Goal: Information Seeking & Learning: Check status

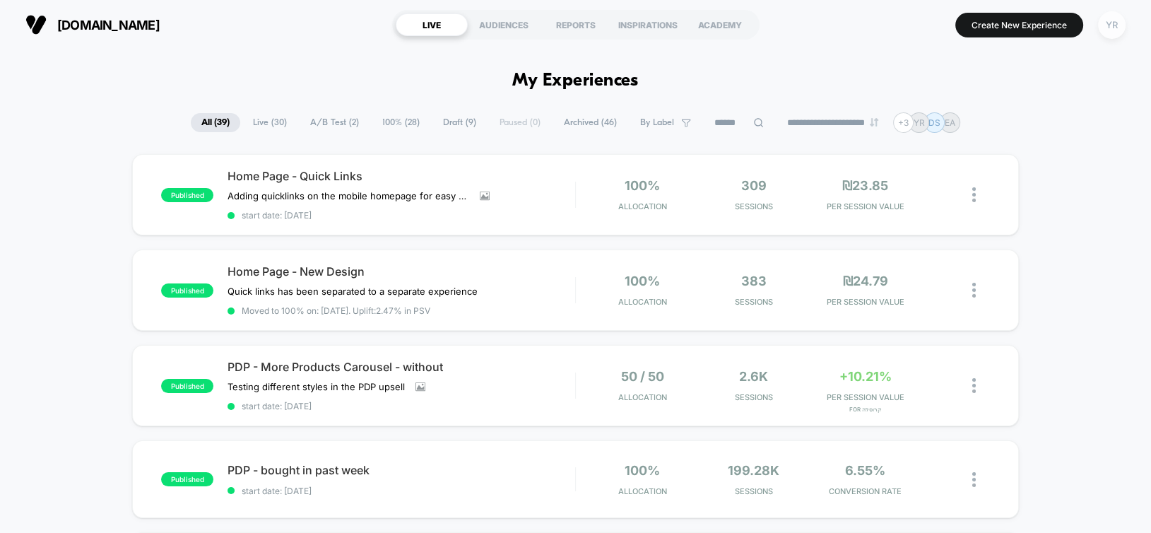
click at [1111, 26] on div "YR" at bounding box center [1112, 25] width 28 height 28
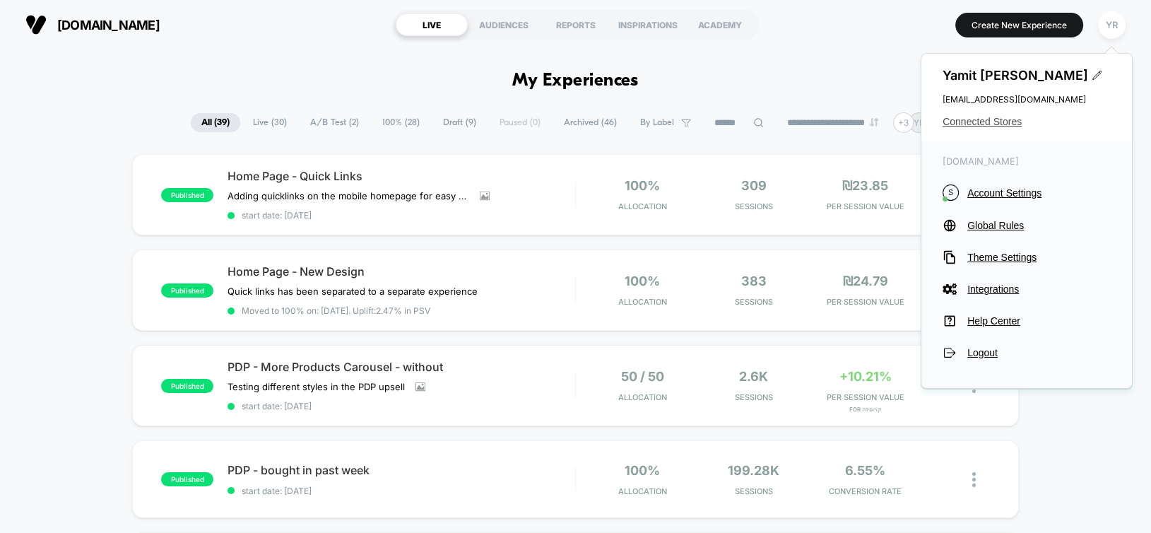
click at [971, 119] on span "Connected Stores" at bounding box center [1027, 121] width 168 height 11
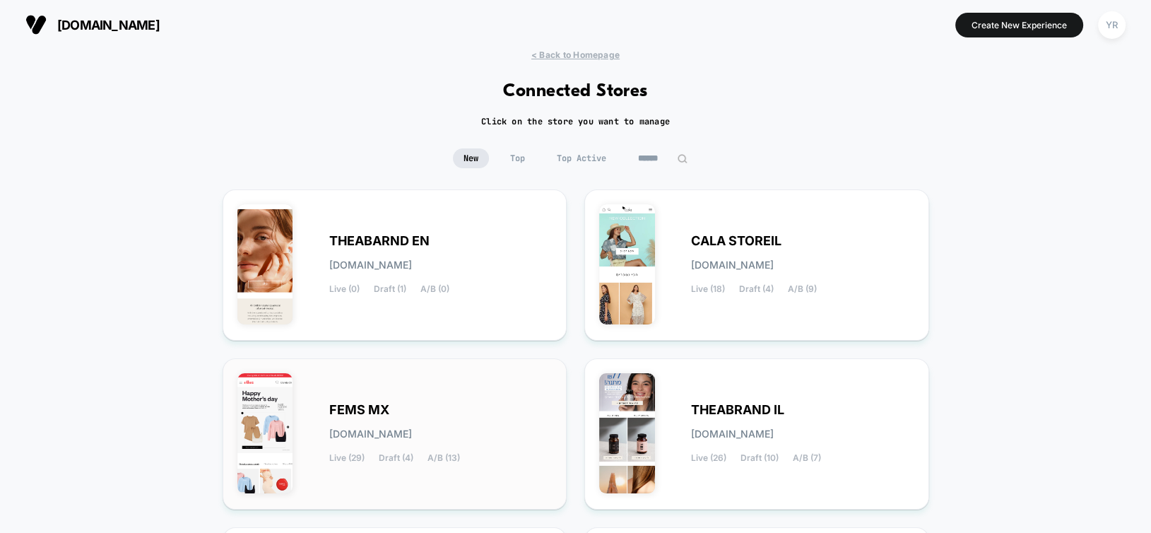
click at [358, 414] on span "FEMS MX" at bounding box center [359, 410] width 60 height 10
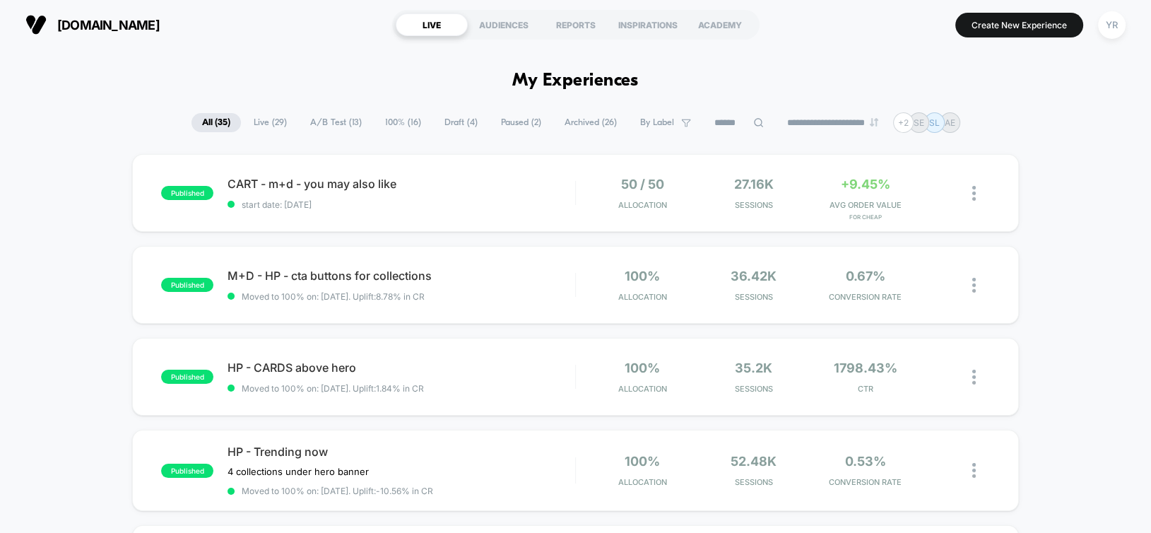
click at [274, 124] on span "Live ( 29 )" at bounding box center [270, 122] width 54 height 19
click at [331, 118] on span "A/B Test ( 13 )" at bounding box center [336, 122] width 73 height 19
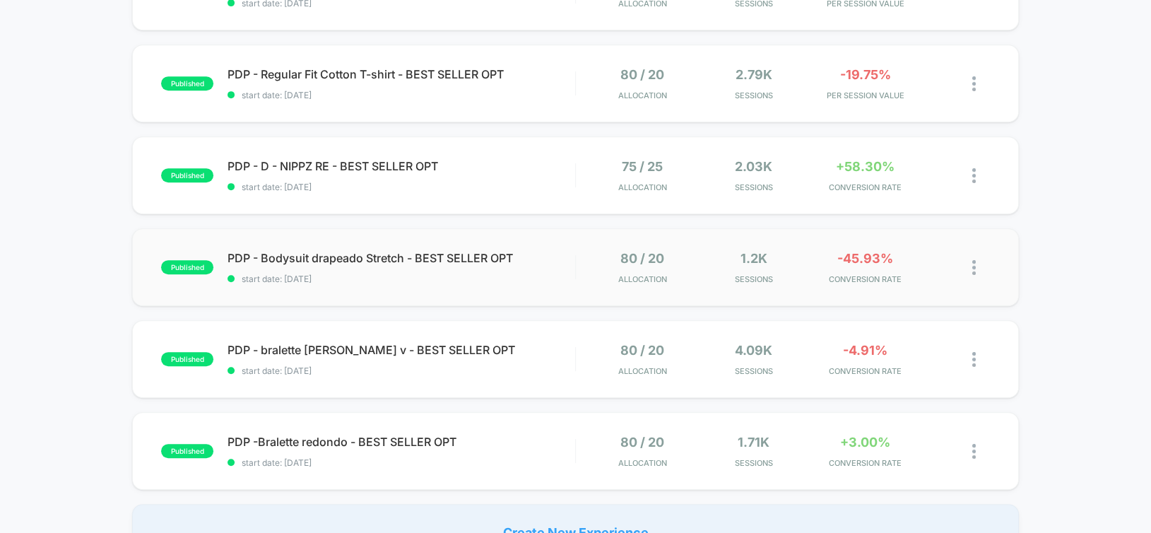
scroll to position [777, 0]
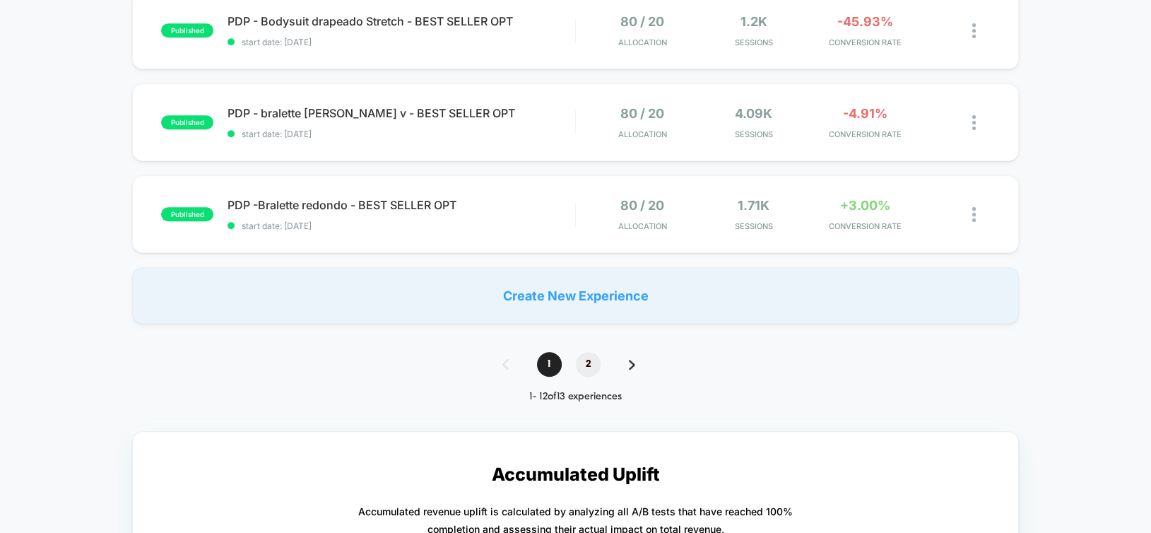
click at [587, 363] on span "2" at bounding box center [588, 364] width 25 height 25
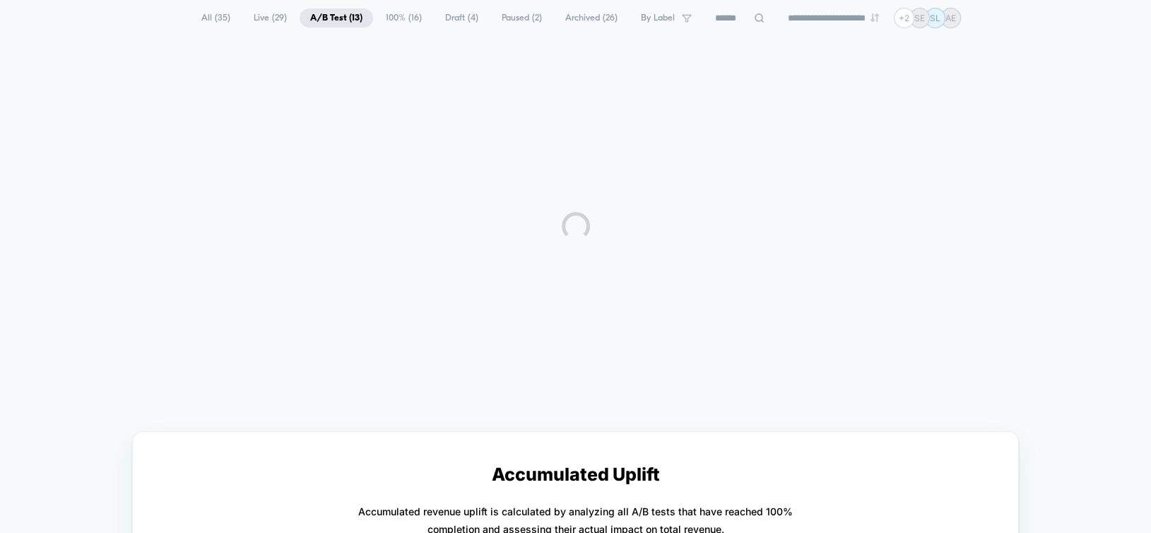
scroll to position [0, 0]
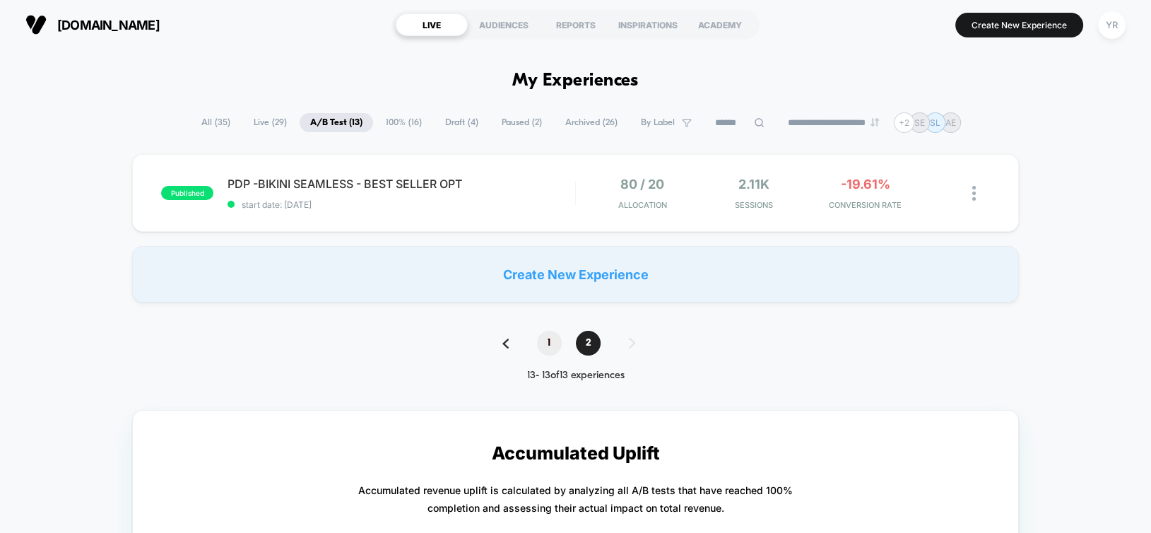
click at [545, 342] on span "1" at bounding box center [549, 343] width 25 height 25
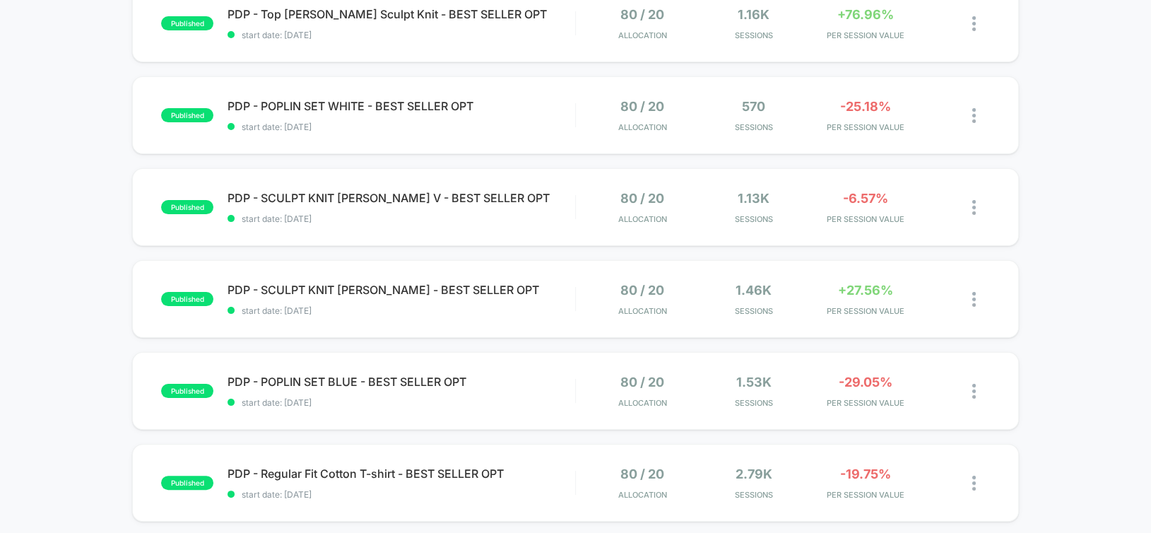
scroll to position [495, 0]
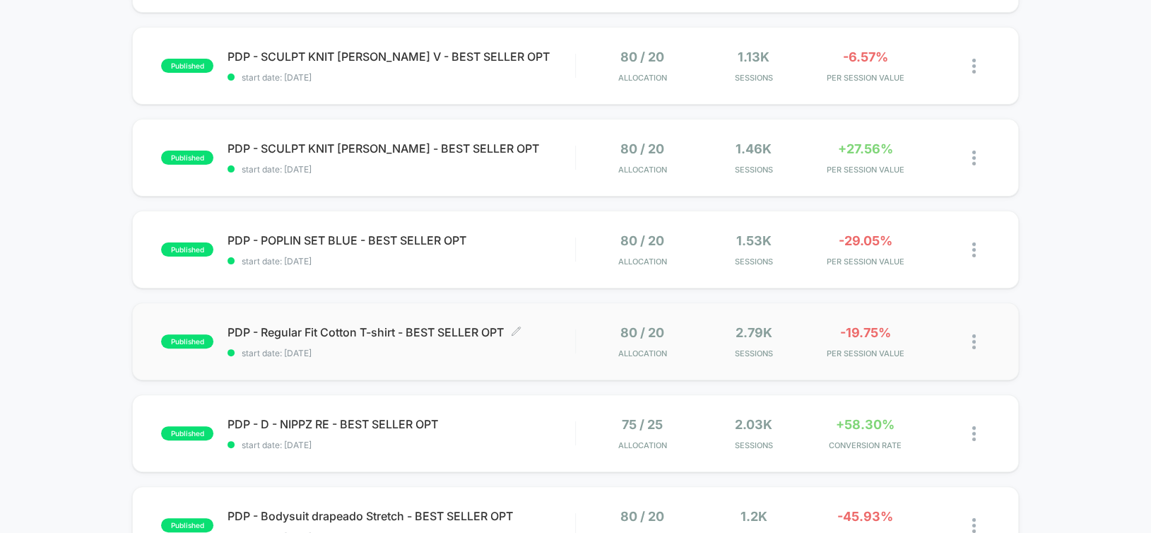
click at [546, 336] on span "PDP - Regular Fit Cotton T-shirt - BEST SELLER OPT Click to edit experience det…" at bounding box center [401, 332] width 347 height 14
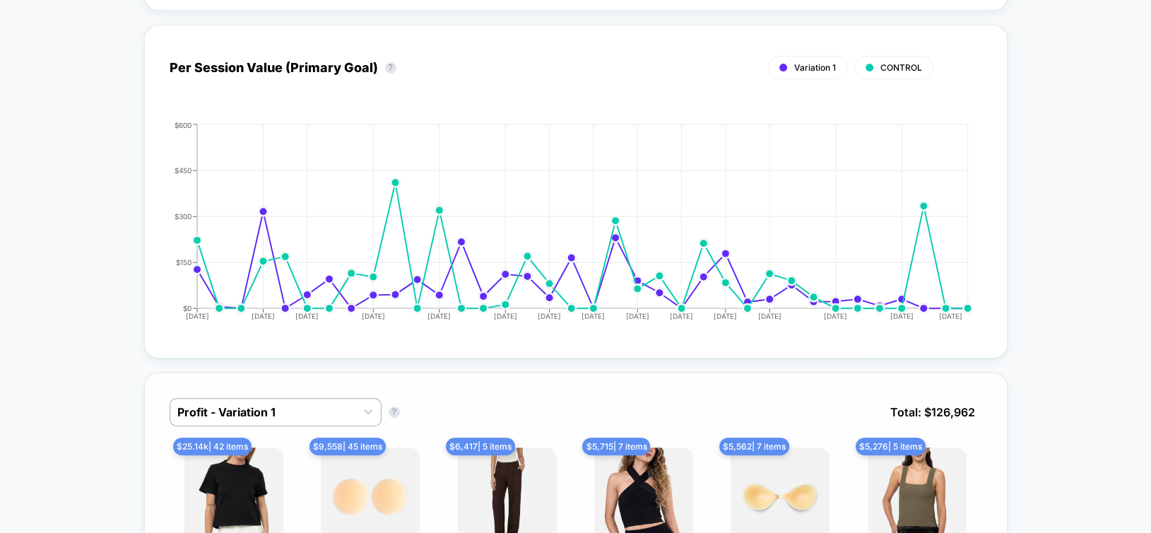
scroll to position [707, 0]
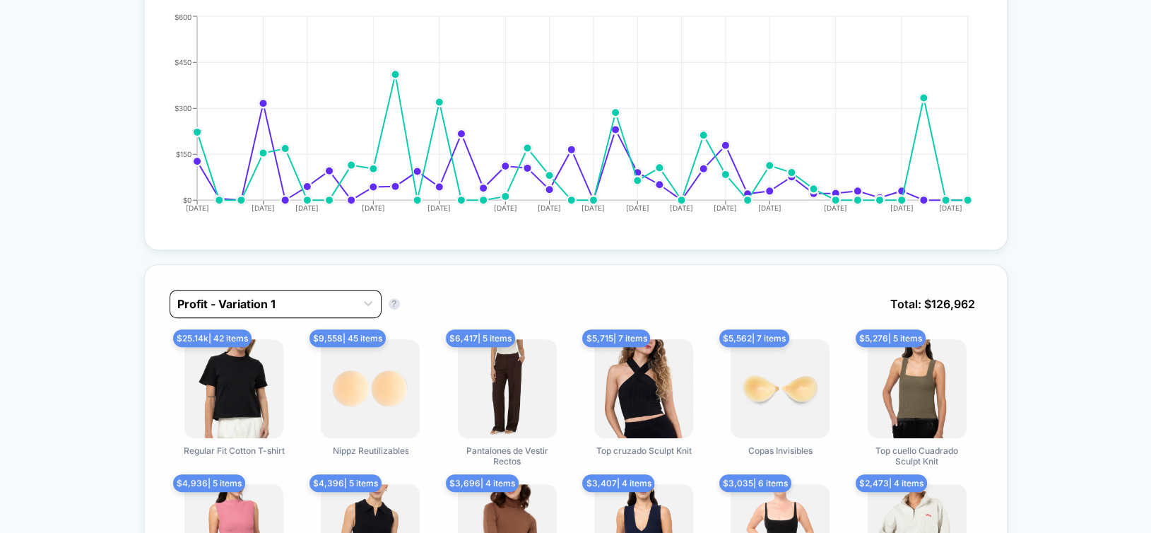
click at [215, 306] on div at bounding box center [262, 303] width 171 height 17
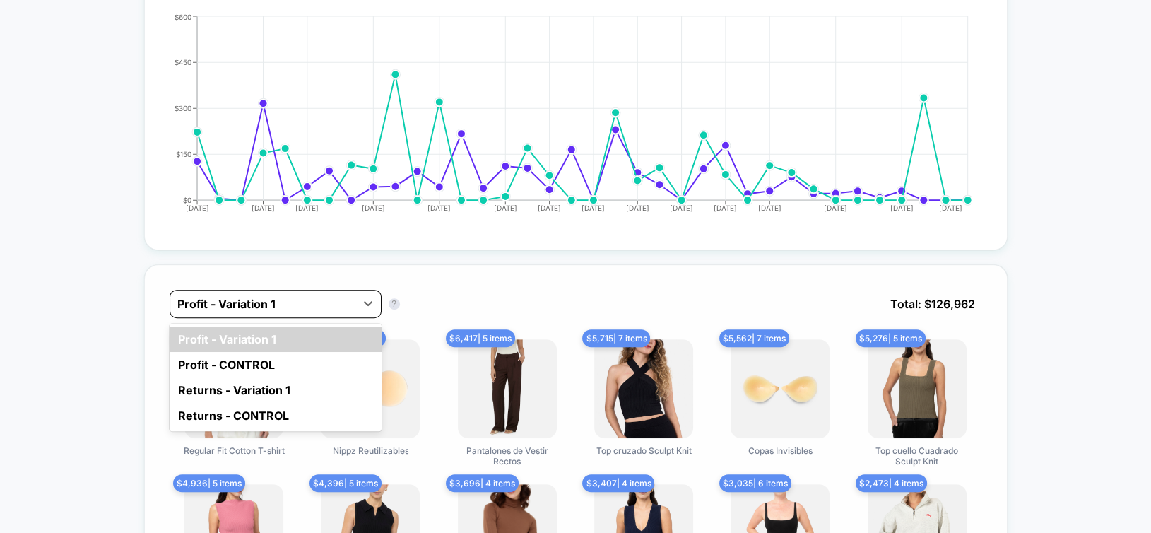
click at [215, 306] on div at bounding box center [262, 303] width 171 height 17
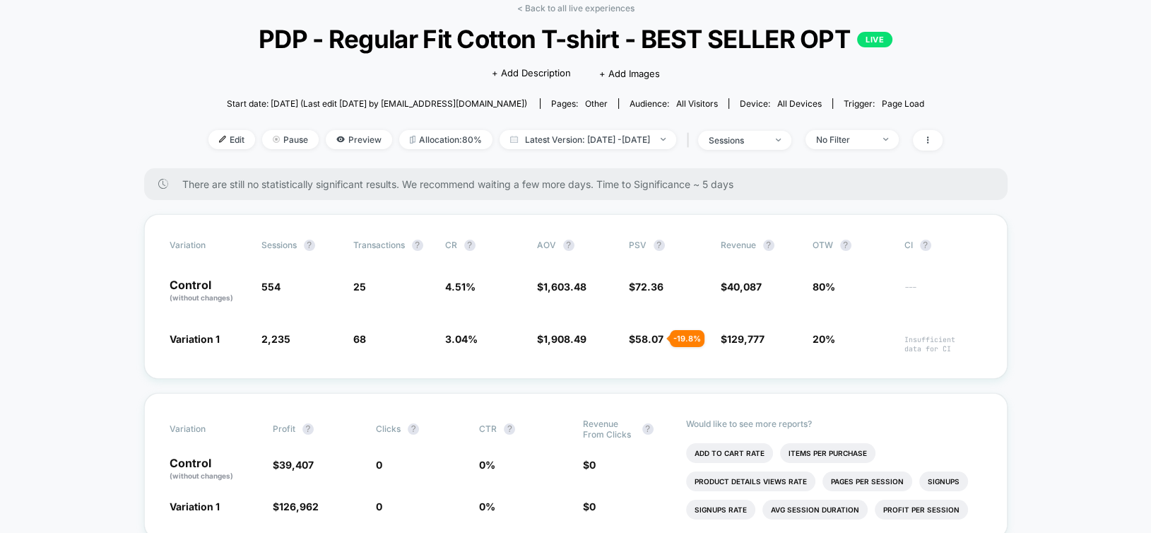
scroll to position [0, 0]
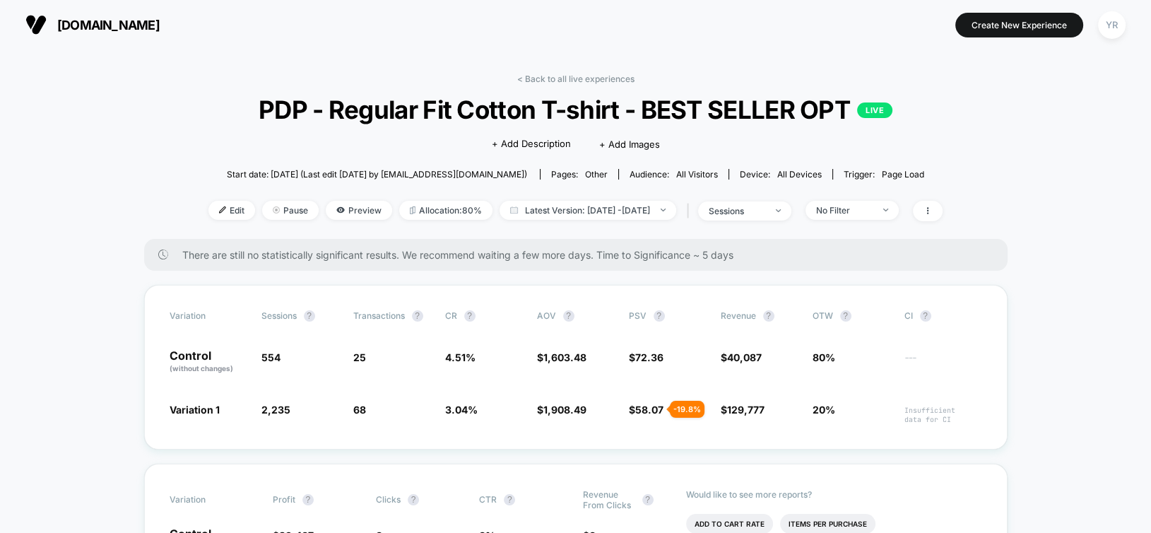
click at [584, 83] on link "< Back to all live experiences" at bounding box center [575, 78] width 117 height 11
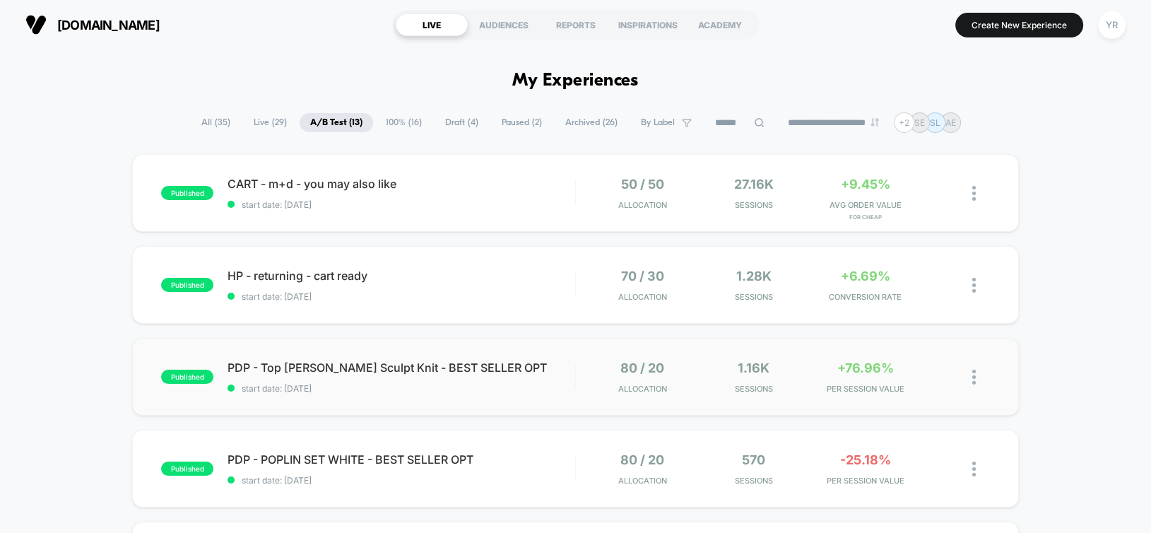
click at [543, 370] on span "PDP - Top [PERSON_NAME] Sculpt Knit - BEST SELLER OPT" at bounding box center [401, 367] width 347 height 14
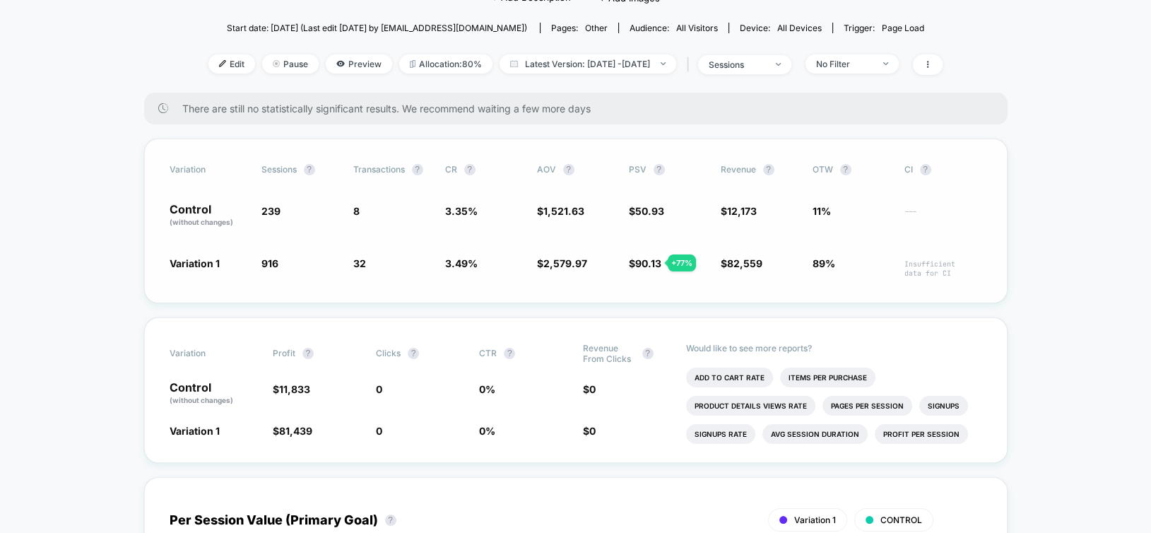
scroll to position [283, 0]
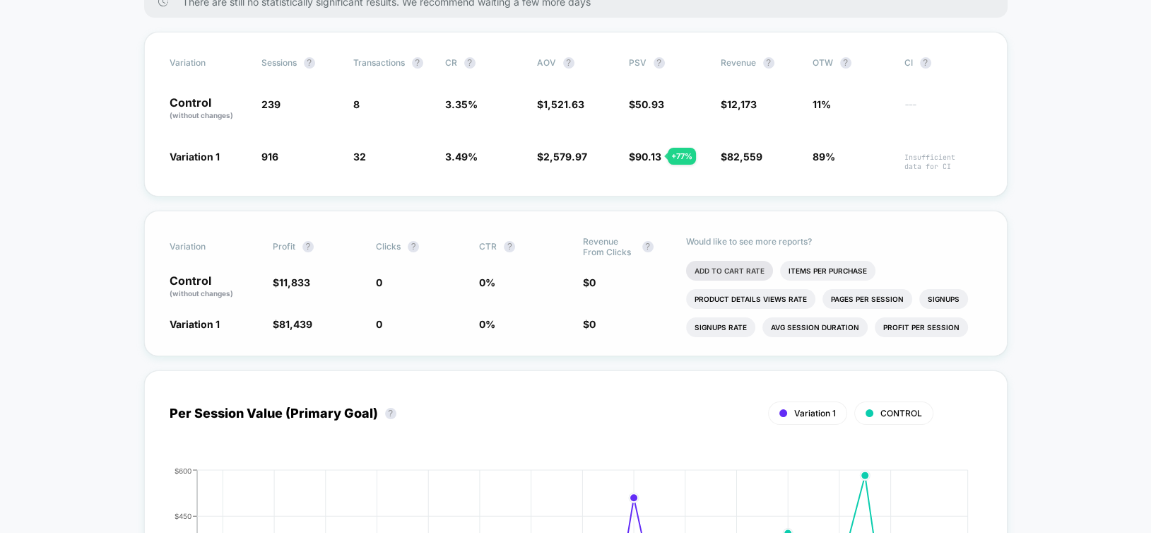
click at [727, 261] on li "Add To Cart Rate" at bounding box center [729, 271] width 87 height 20
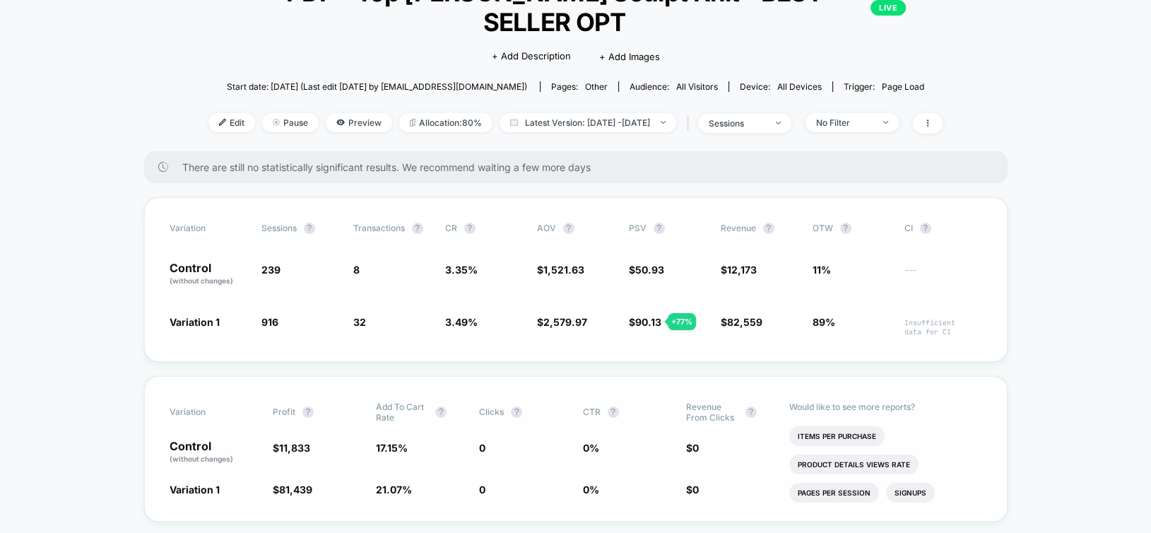
scroll to position [0, 0]
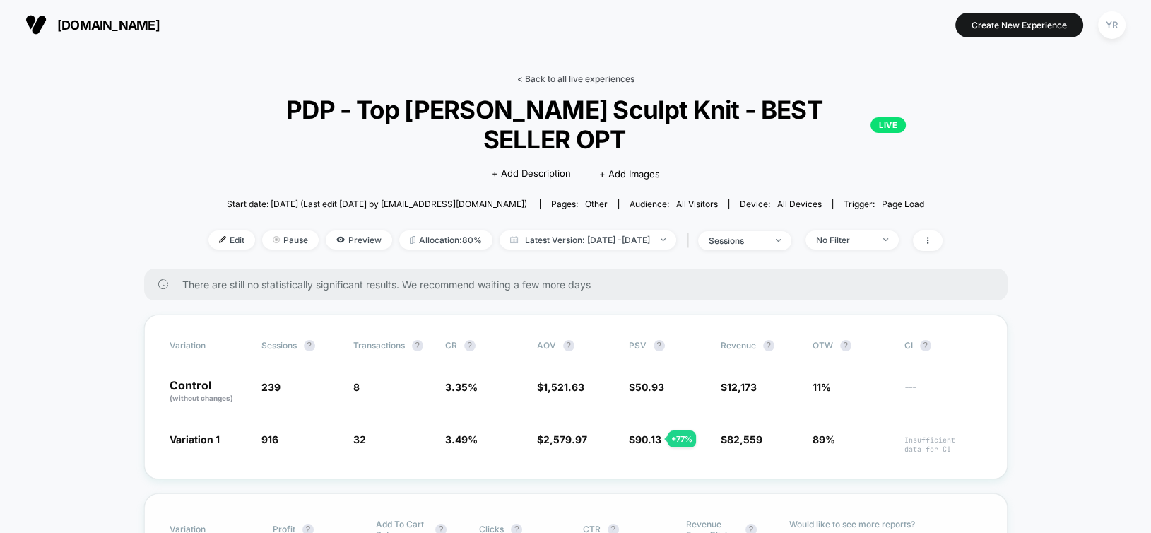
click at [539, 79] on link "< Back to all live experiences" at bounding box center [575, 78] width 117 height 11
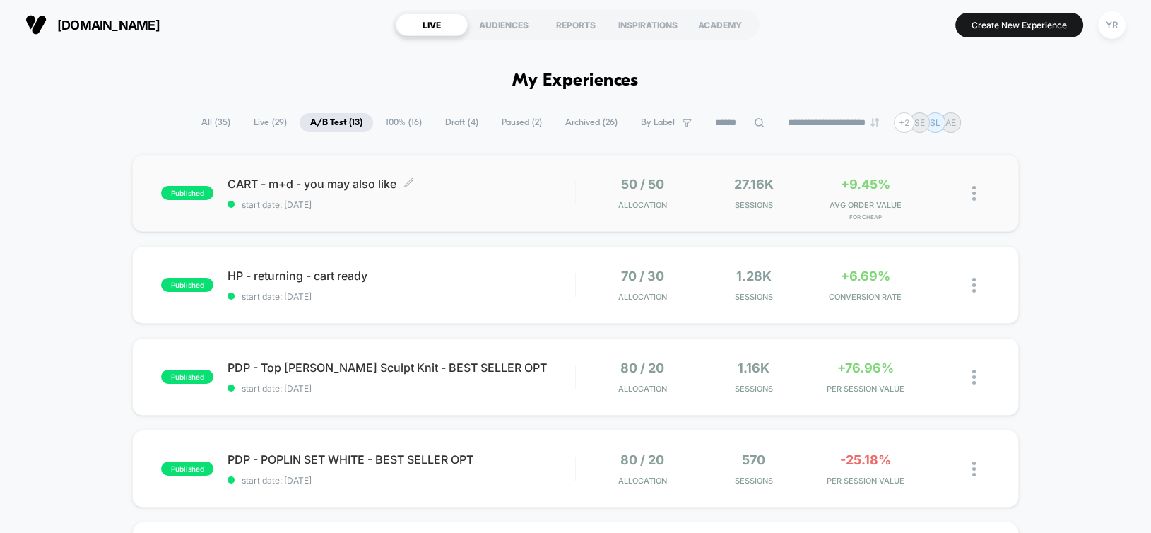
click at [512, 189] on span "CART - m+d - you may also like Click to edit experience details" at bounding box center [401, 184] width 347 height 14
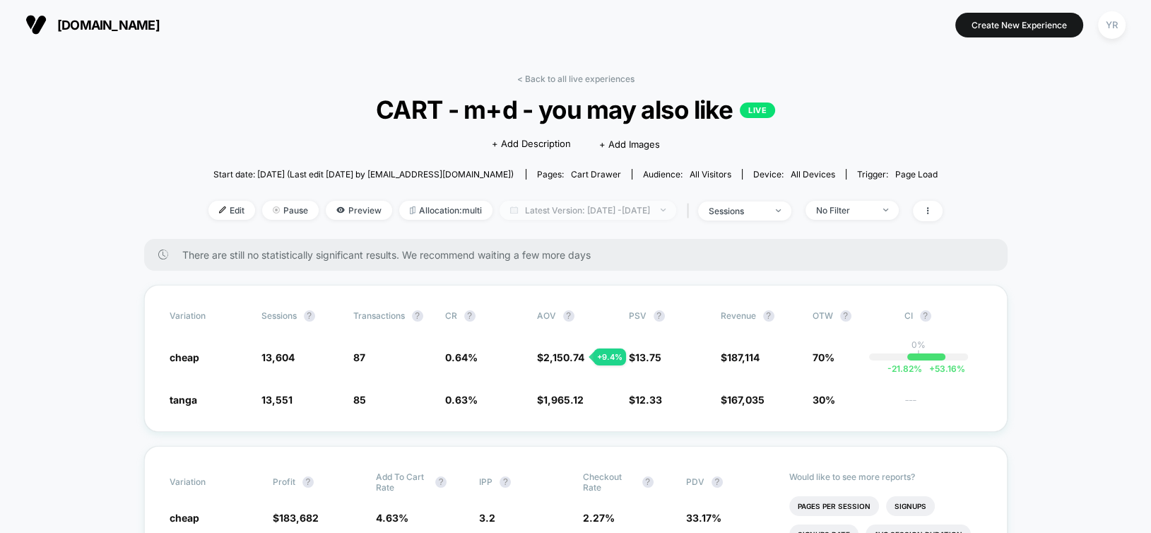
click at [581, 206] on span "Latest Version: [DATE] - [DATE]" at bounding box center [588, 210] width 177 height 19
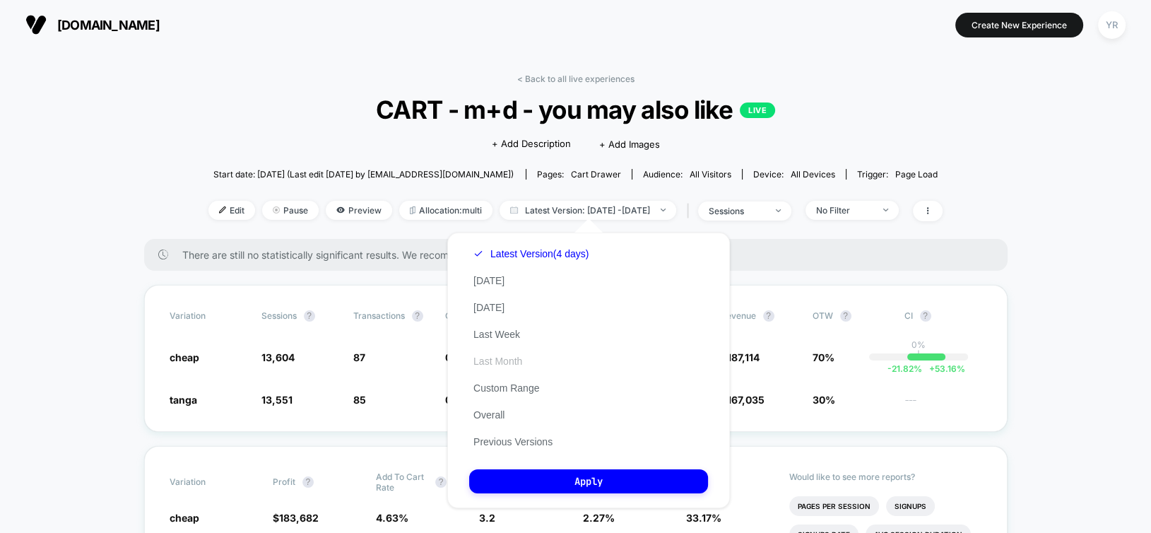
click at [505, 355] on button "Last Month" at bounding box center [497, 361] width 57 height 13
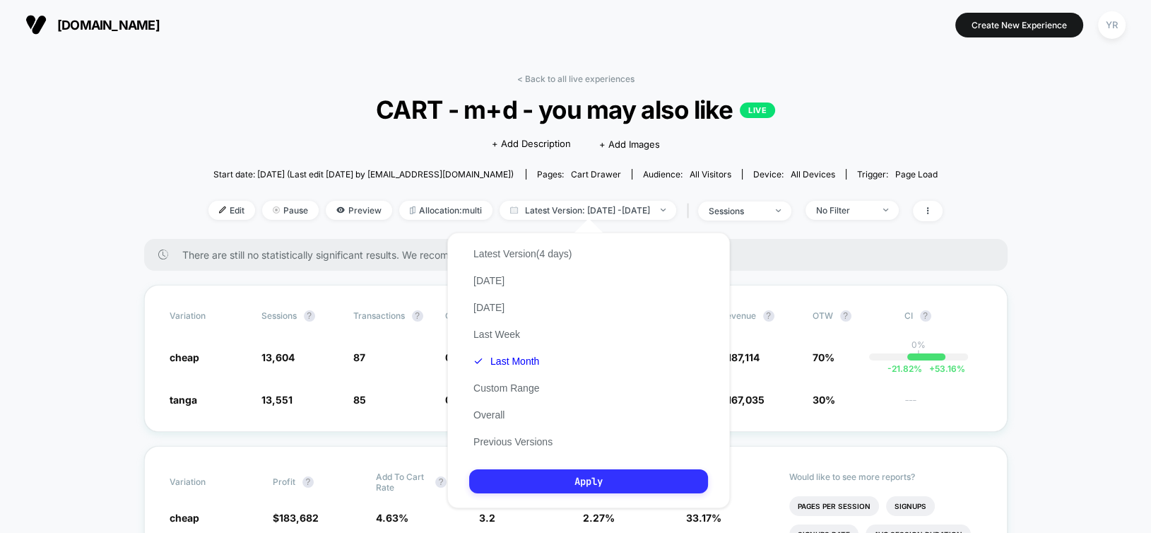
click at [557, 480] on button "Apply" at bounding box center [588, 481] width 239 height 24
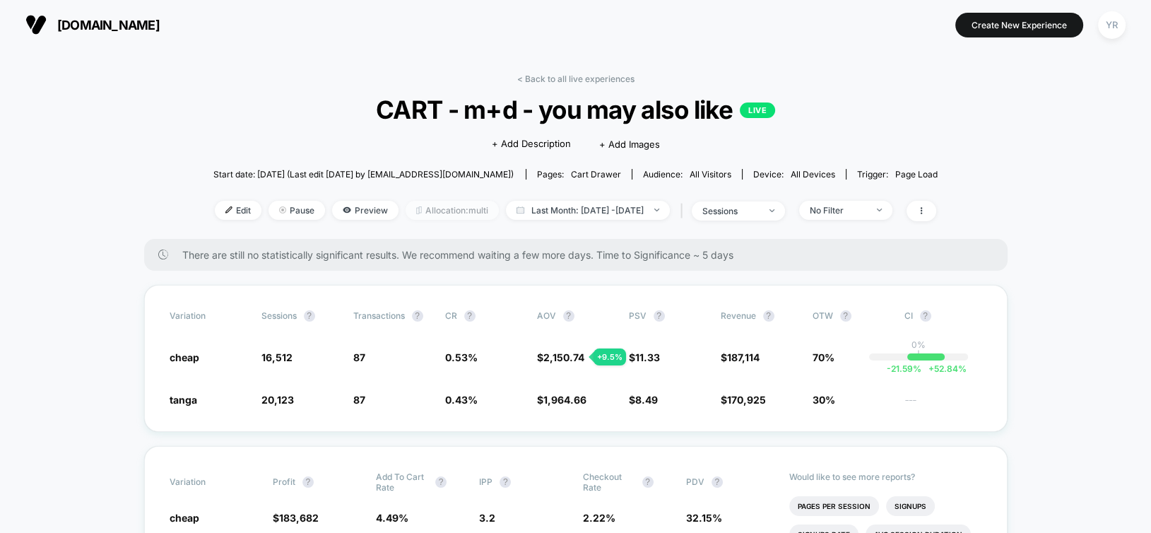
click at [432, 209] on span "Allocation: multi" at bounding box center [452, 210] width 93 height 19
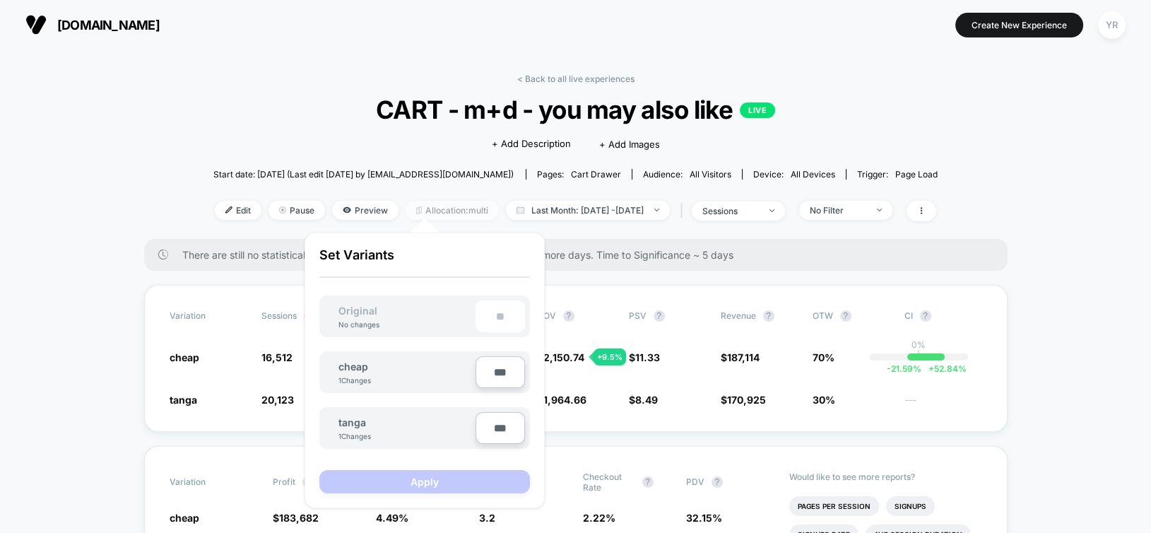
click at [432, 209] on span "Allocation: multi" at bounding box center [452, 210] width 93 height 19
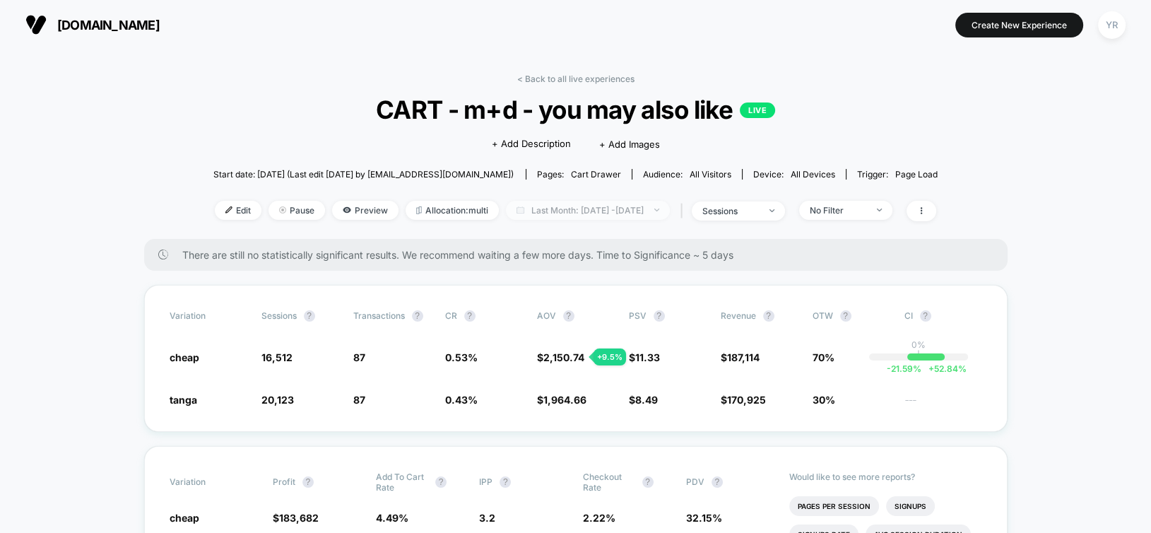
click at [575, 209] on span "Last Month: [DATE] - [DATE]" at bounding box center [588, 210] width 164 height 19
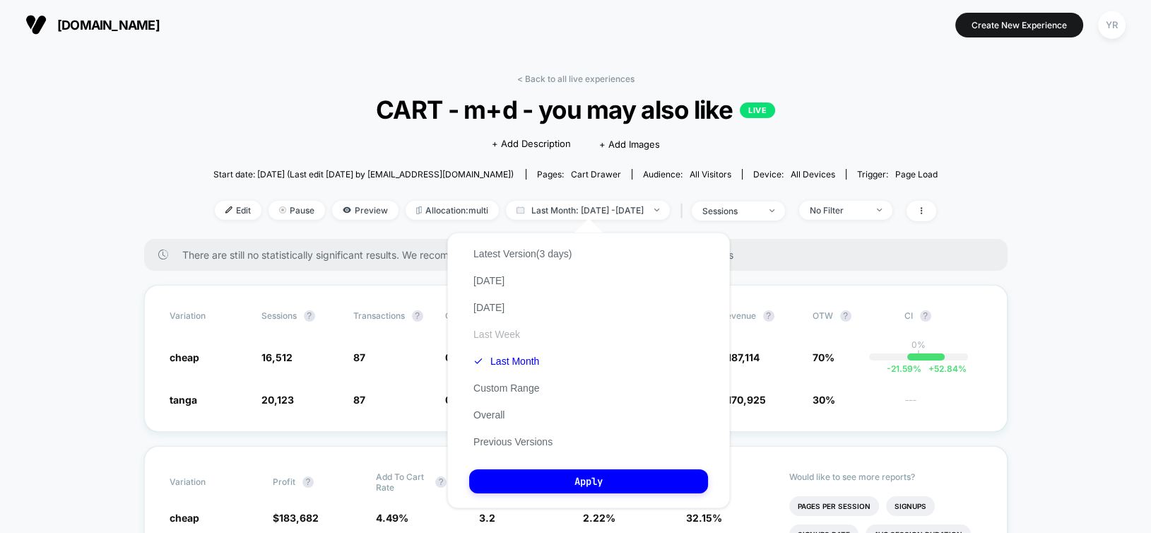
click at [483, 334] on button "Last Week" at bounding box center [496, 334] width 55 height 13
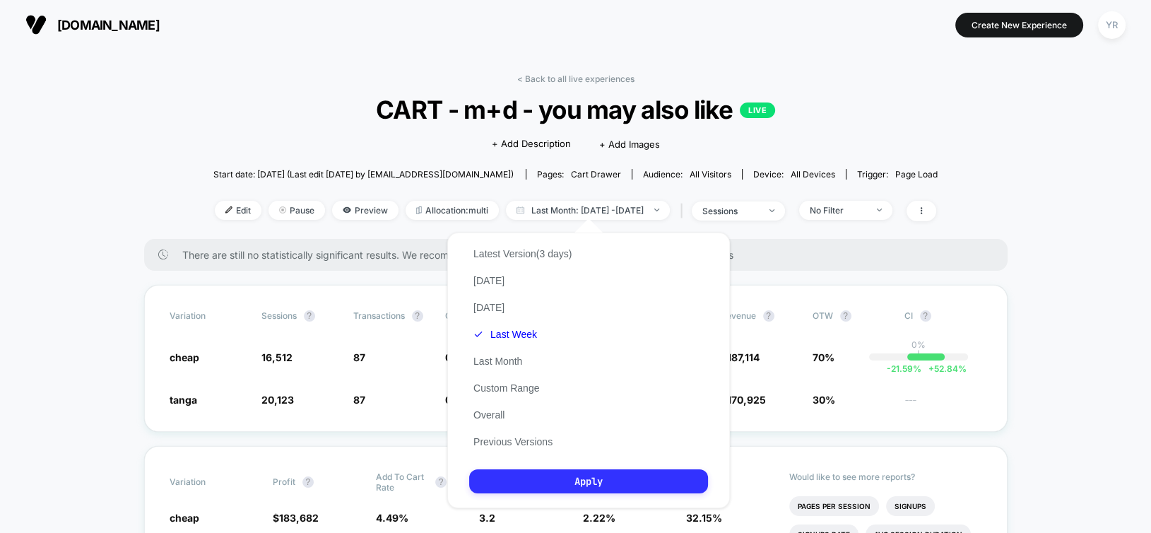
click at [529, 478] on button "Apply" at bounding box center [588, 481] width 239 height 24
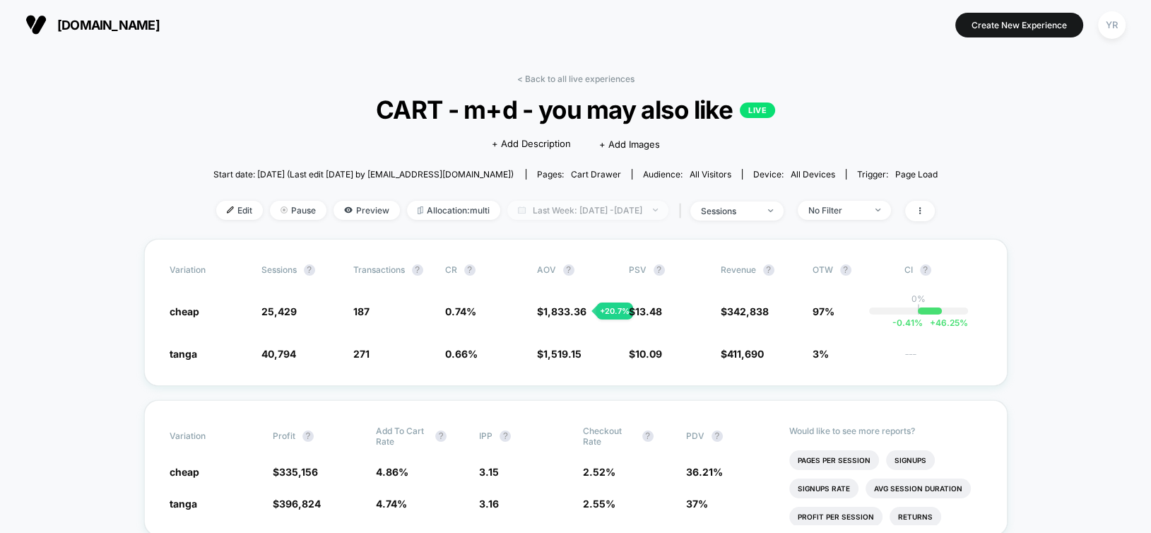
click at [594, 213] on span "Last Week: [DATE] - [DATE]" at bounding box center [587, 210] width 161 height 19
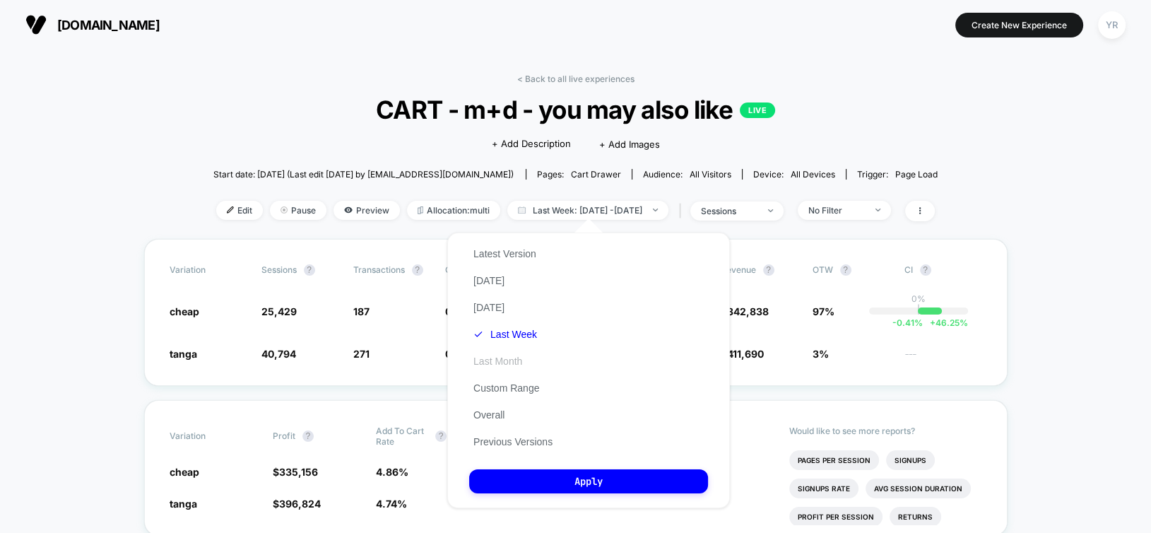
click at [502, 365] on button "Last Month" at bounding box center [497, 361] width 57 height 13
click at [536, 486] on button "Apply" at bounding box center [588, 481] width 239 height 24
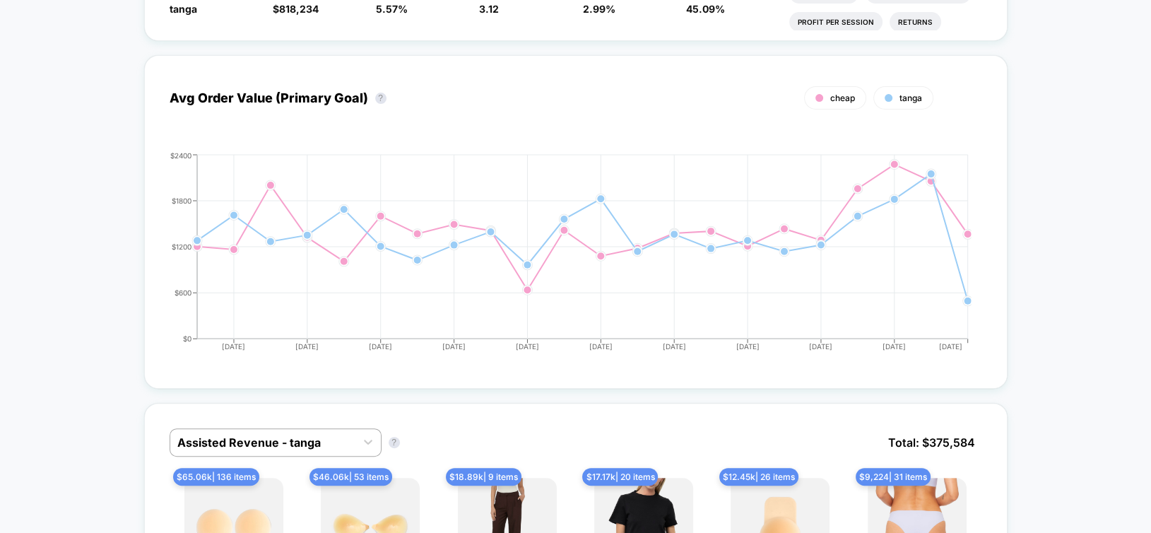
scroll to position [636, 0]
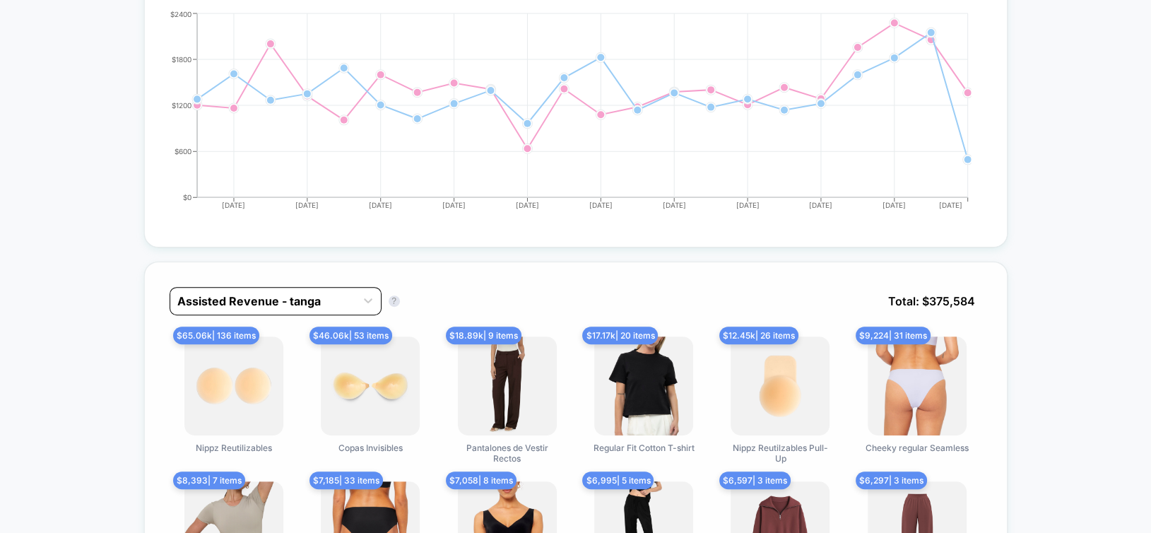
click at [237, 296] on div at bounding box center [262, 301] width 171 height 17
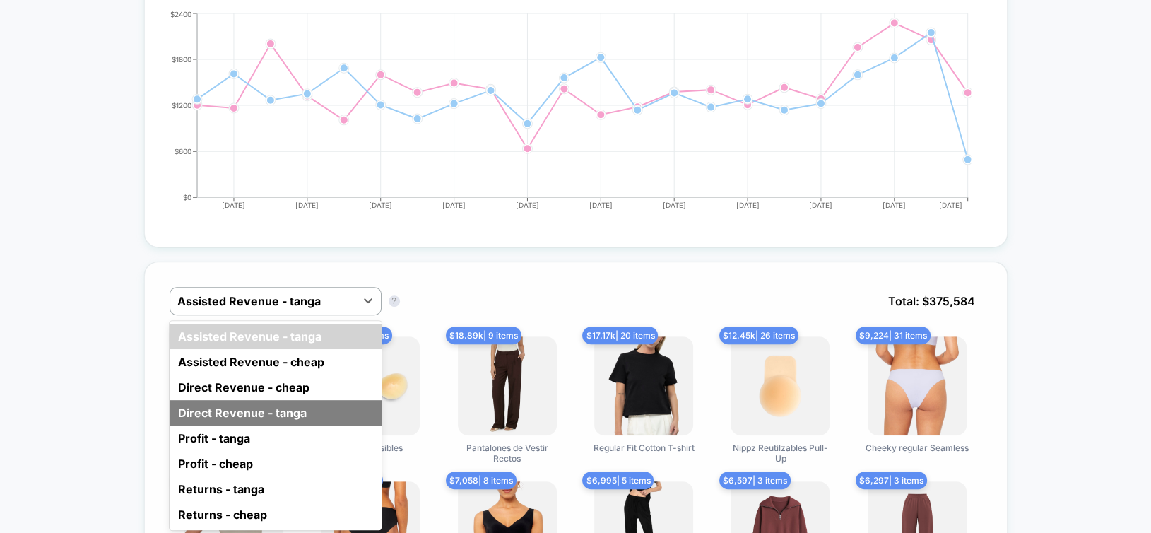
click at [274, 405] on div "Direct Revenue - tanga" at bounding box center [276, 412] width 212 height 25
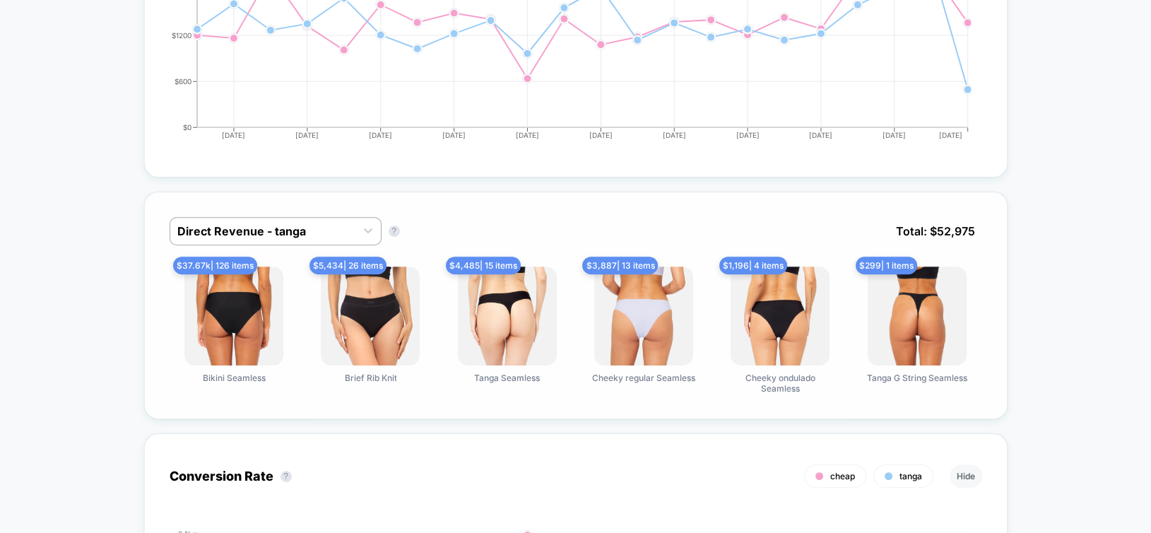
scroll to position [707, 0]
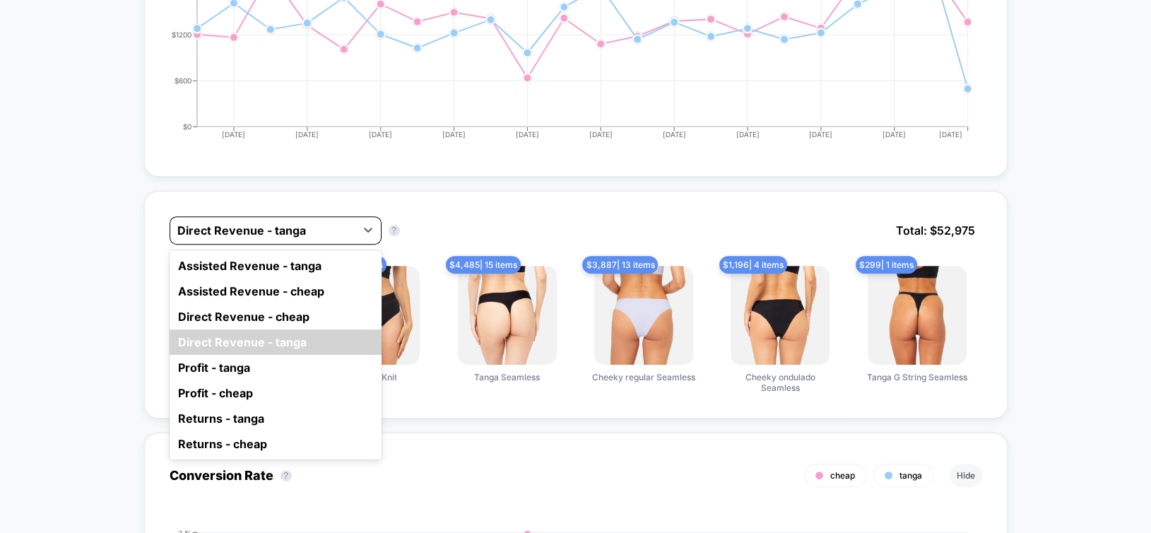
click at [275, 224] on div at bounding box center [262, 230] width 171 height 17
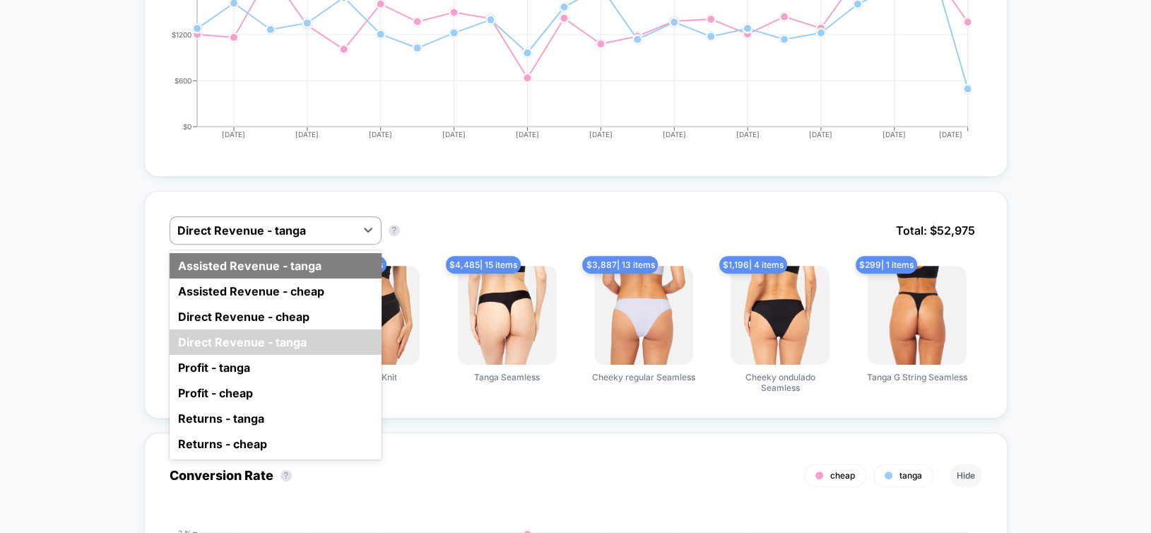
click at [276, 264] on div "Assisted Revenue - tanga" at bounding box center [276, 265] width 212 height 25
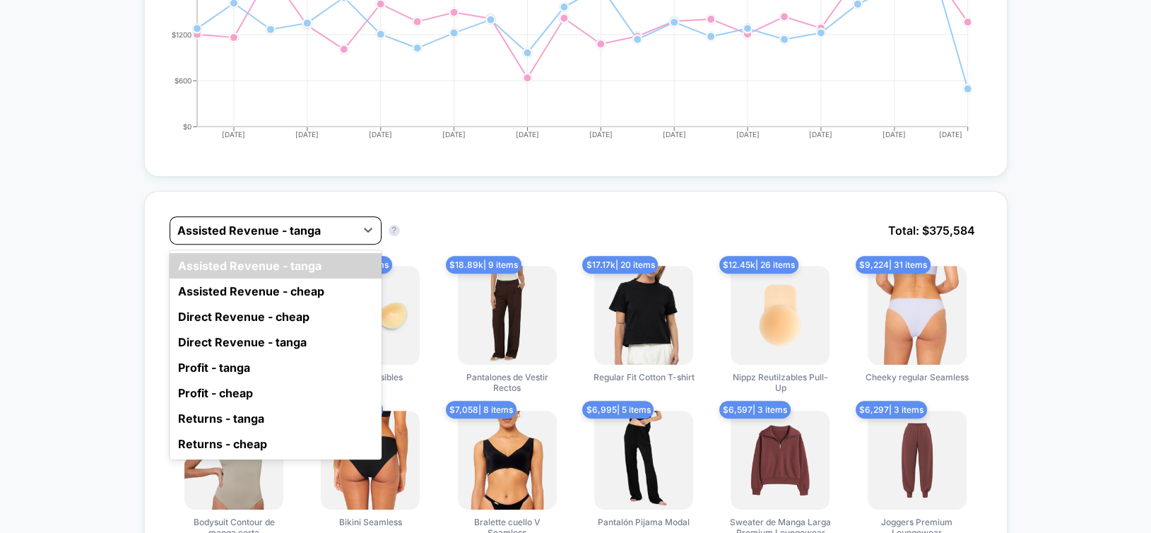
click at [301, 232] on div at bounding box center [262, 230] width 171 height 17
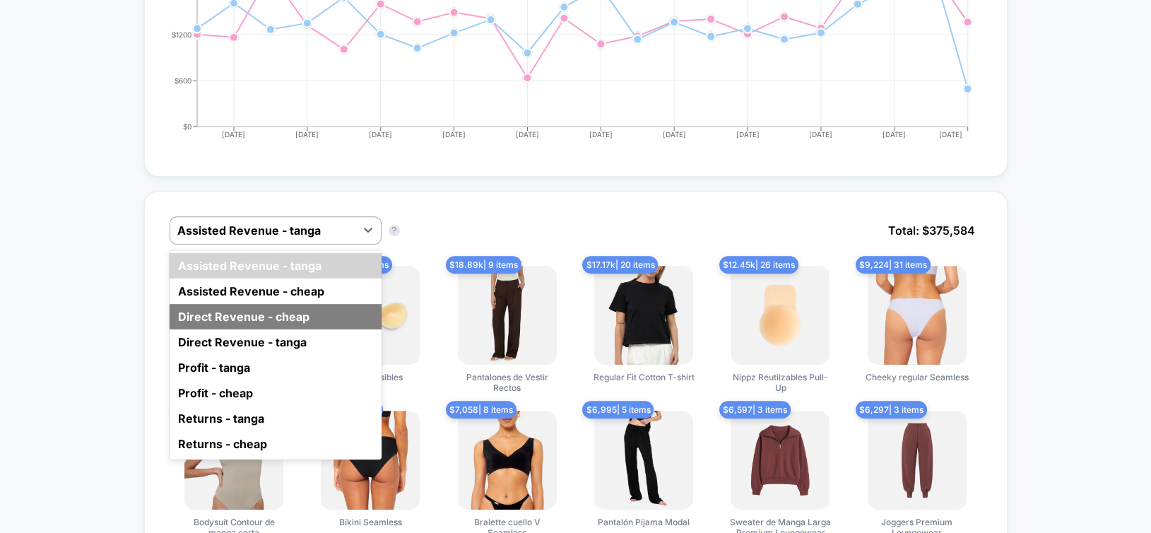
click at [305, 311] on div "Direct Revenue - cheap" at bounding box center [276, 316] width 212 height 25
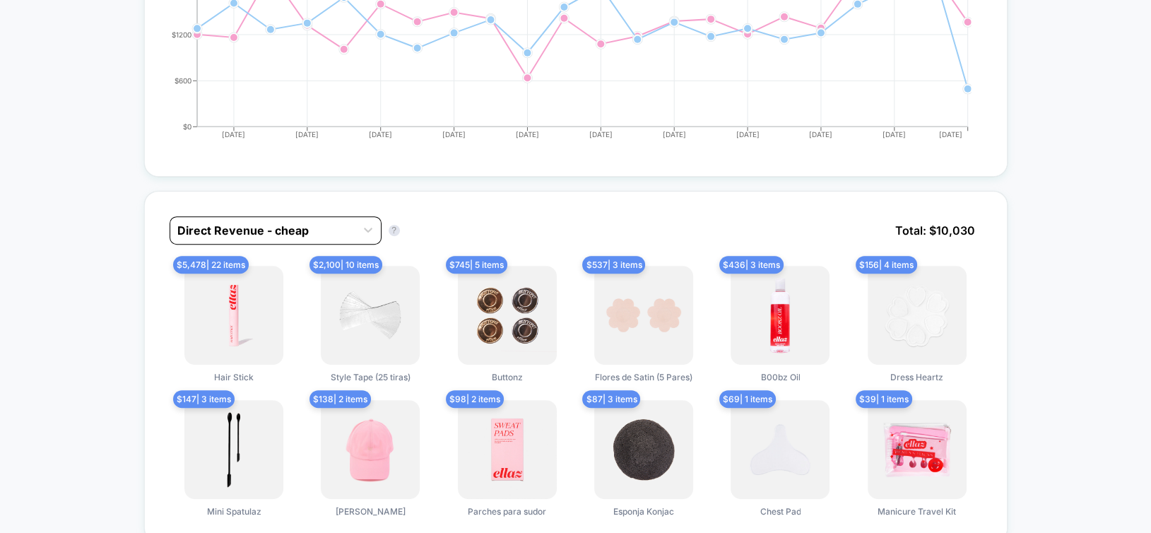
click at [294, 232] on div at bounding box center [262, 230] width 171 height 17
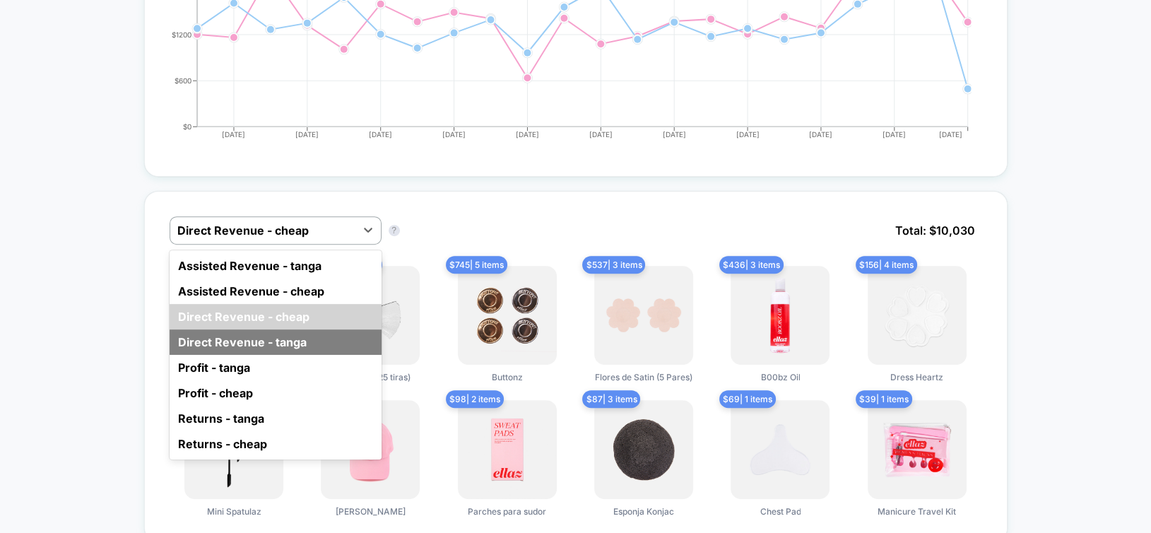
click at [281, 342] on div "Direct Revenue - tanga" at bounding box center [276, 341] width 212 height 25
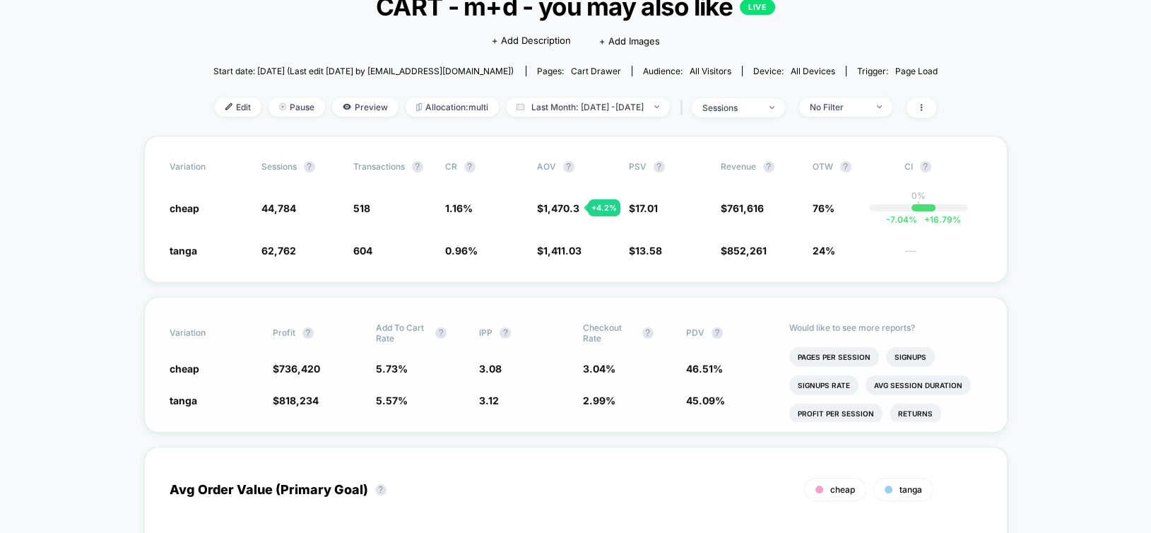
scroll to position [71, 0]
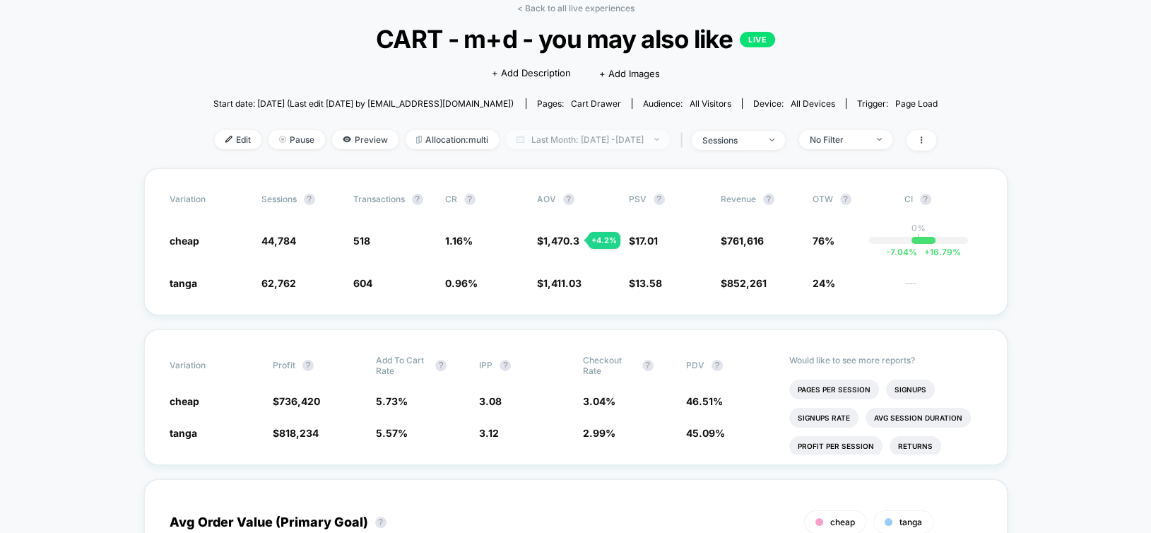
click at [600, 140] on span "Last Month: [DATE] - [DATE]" at bounding box center [588, 139] width 164 height 19
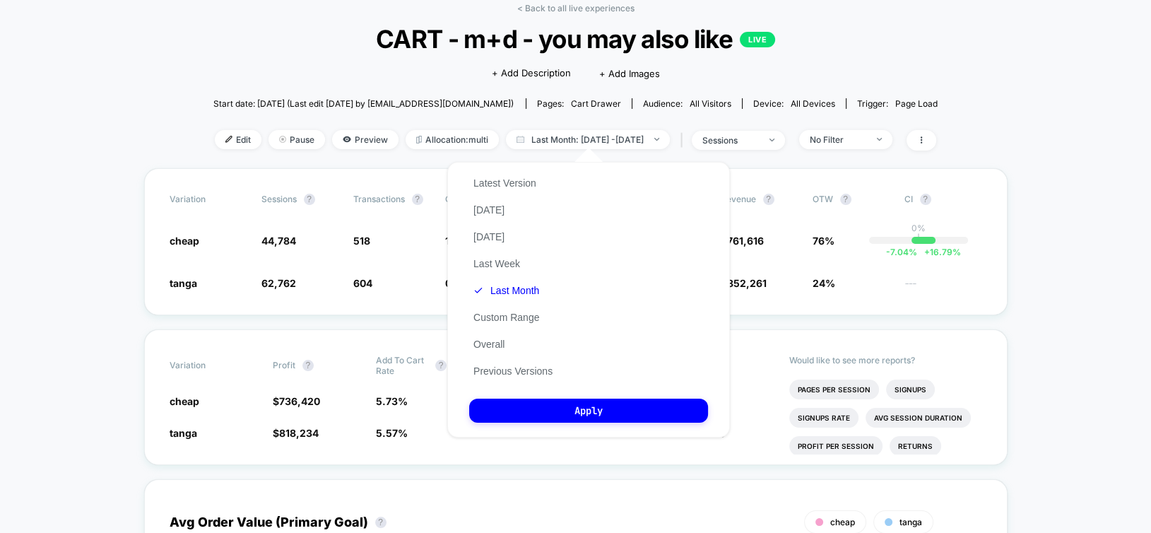
click at [536, 265] on div "Latest Version [DATE] [DATE] Last Week Last Month Custom Range Overall Previous…" at bounding box center [513, 277] width 88 height 215
click at [507, 264] on button "Last Week" at bounding box center [496, 263] width 55 height 13
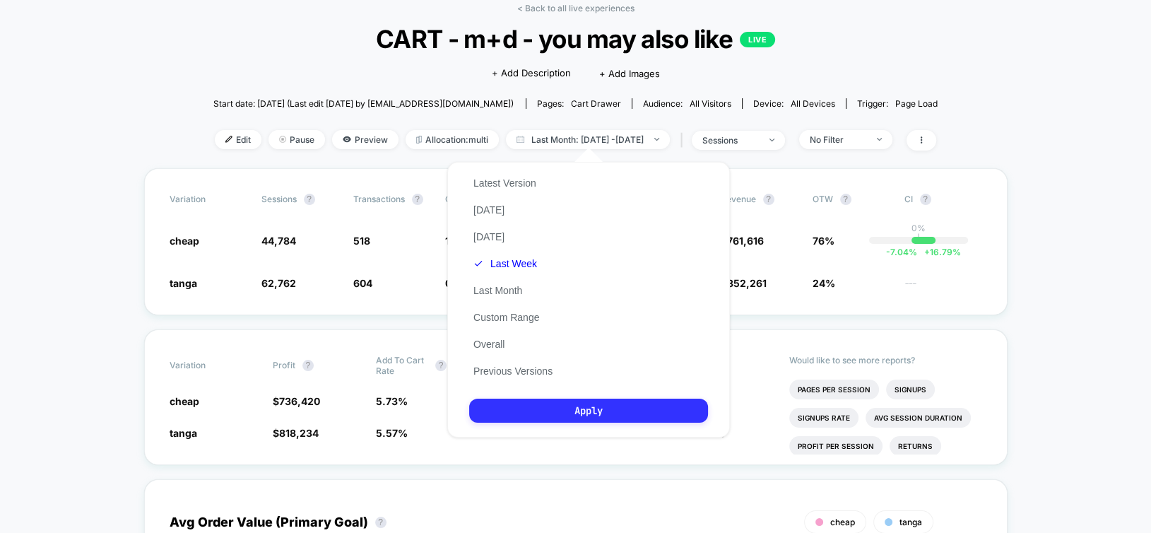
click at [606, 413] on button "Apply" at bounding box center [588, 411] width 239 height 24
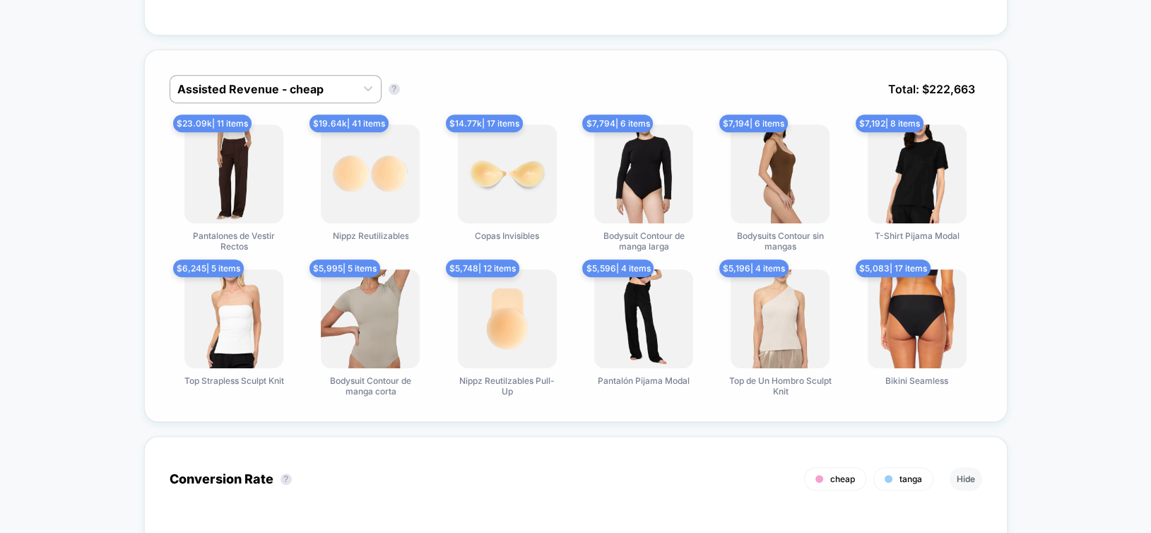
scroll to position [565, 0]
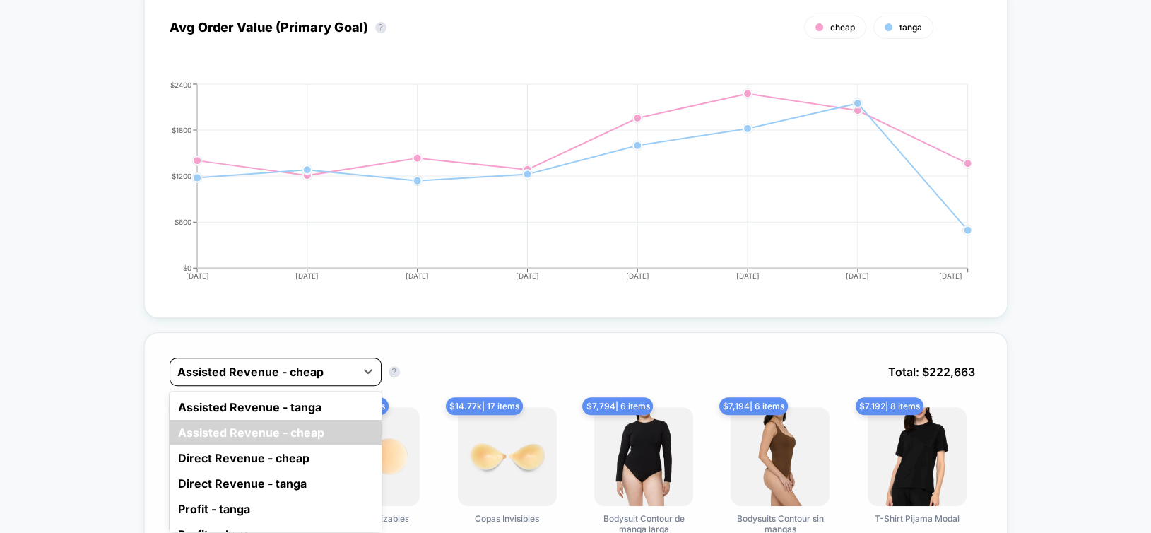
click at [216, 363] on div at bounding box center [262, 371] width 171 height 17
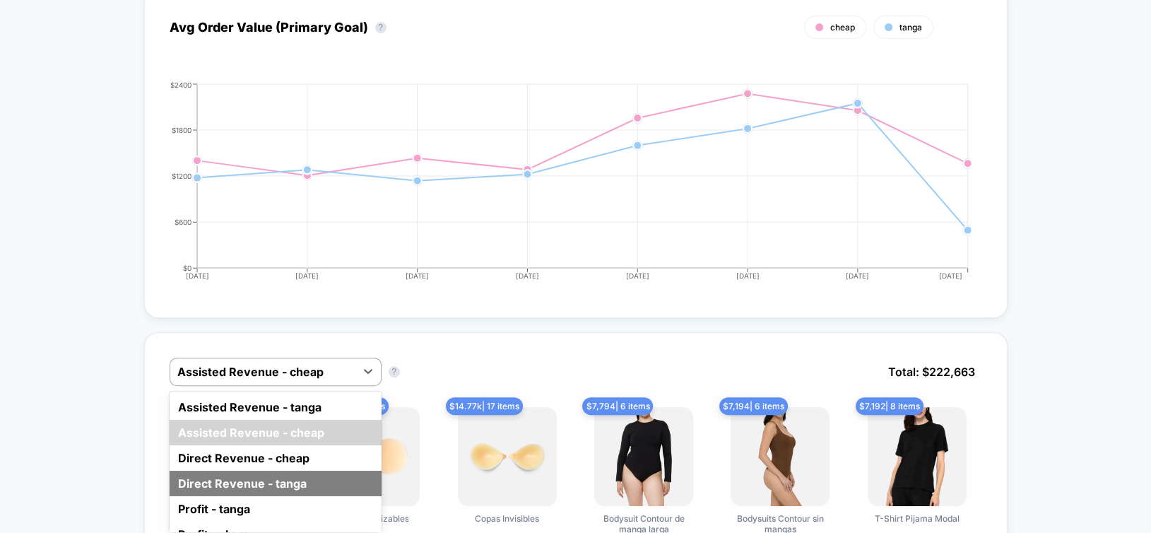
click at [225, 474] on div "Direct Revenue - tanga" at bounding box center [276, 483] width 212 height 25
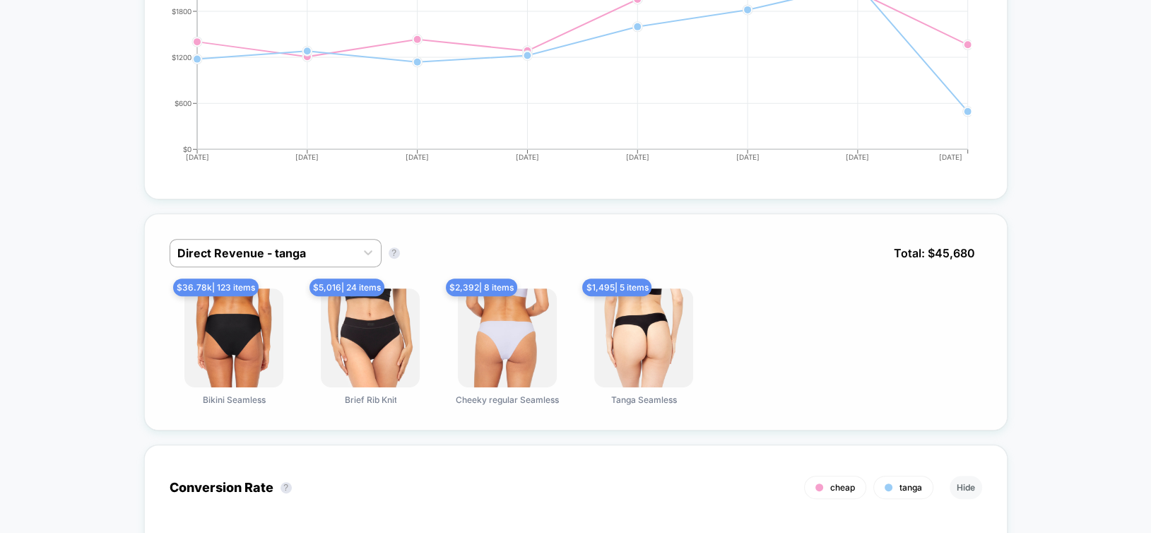
scroll to position [707, 0]
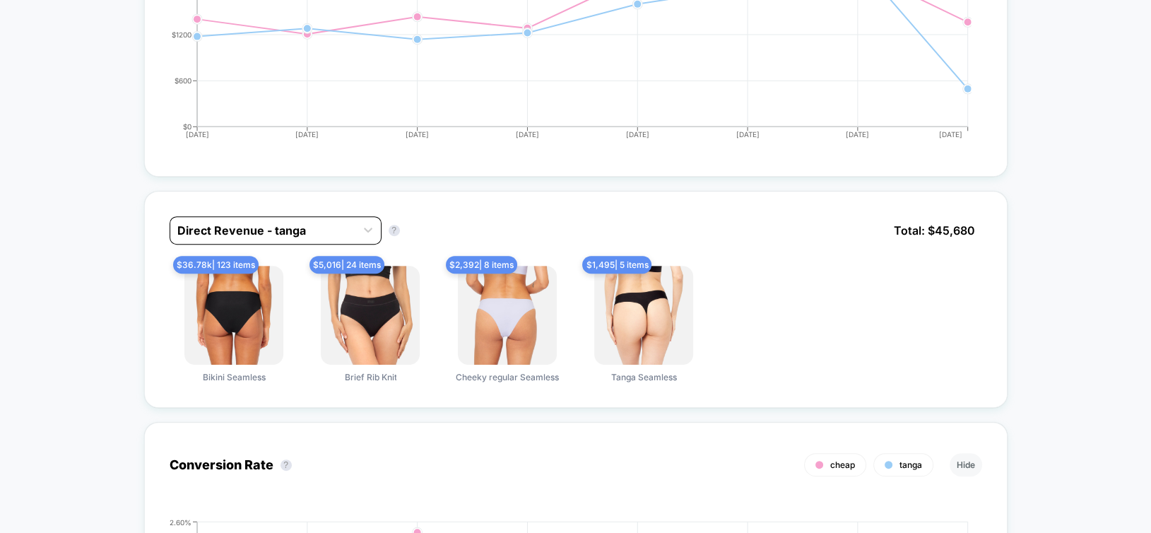
click at [228, 230] on div at bounding box center [262, 230] width 171 height 17
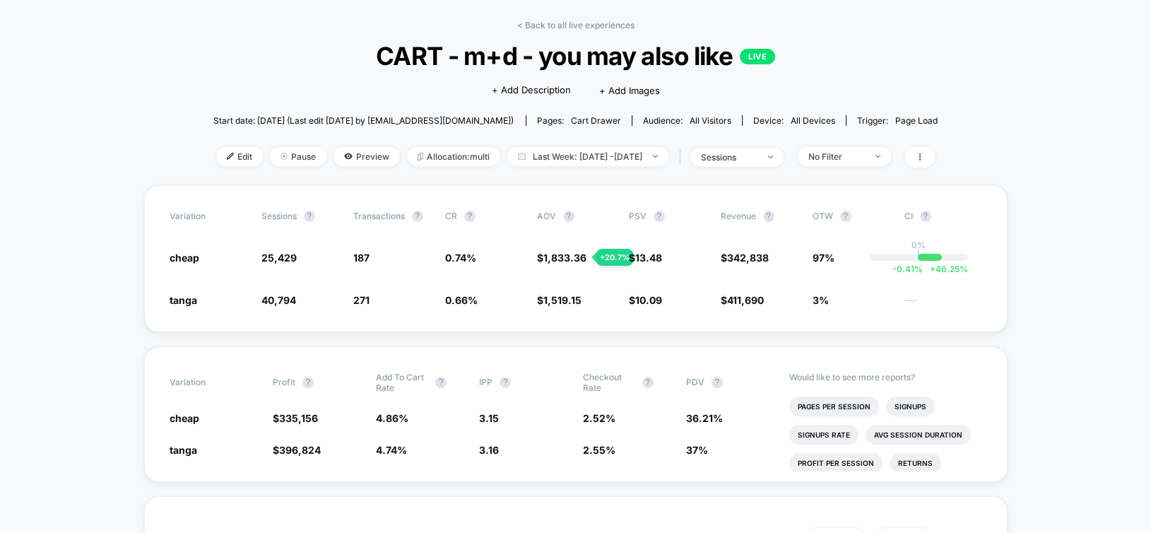
scroll to position [0, 0]
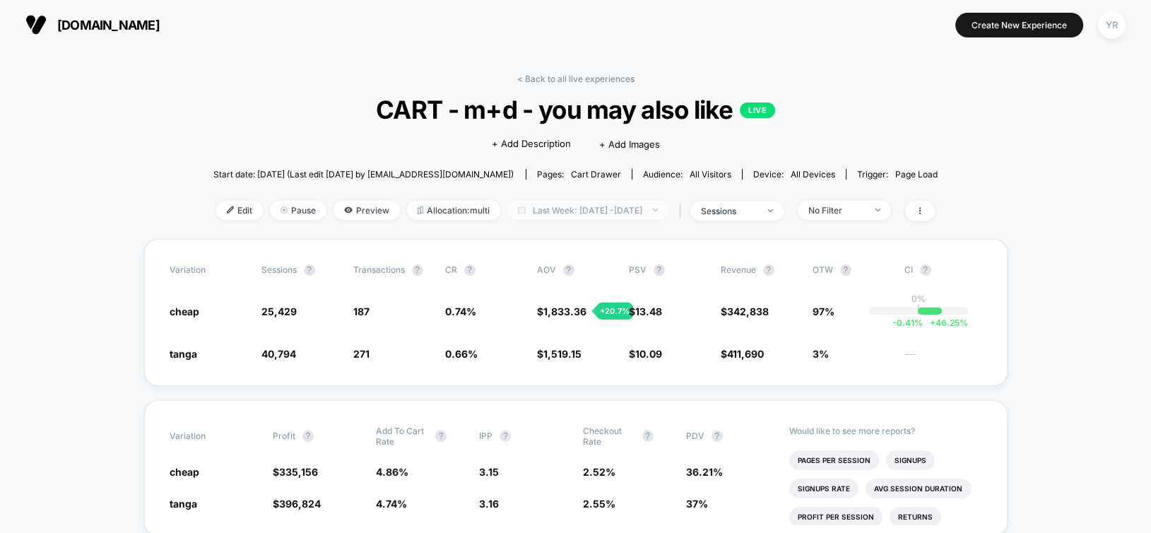
click at [587, 210] on span "Last Week: [DATE] - [DATE]" at bounding box center [587, 210] width 161 height 19
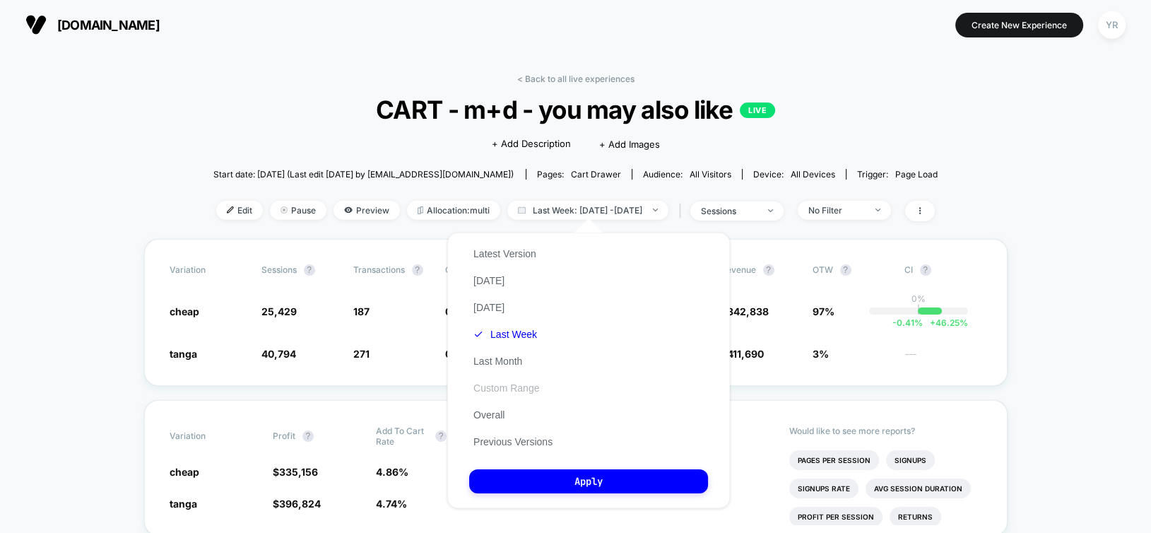
click at [488, 390] on button "Custom Range" at bounding box center [506, 388] width 74 height 13
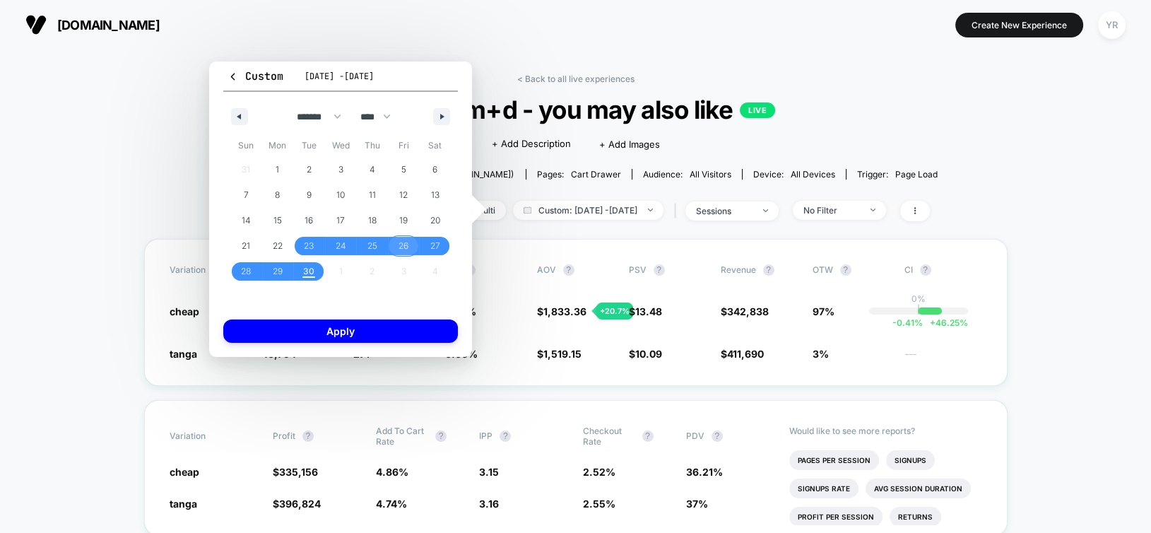
click at [397, 247] on span "26" at bounding box center [404, 246] width 32 height 18
click at [278, 273] on span "29" at bounding box center [278, 271] width 10 height 25
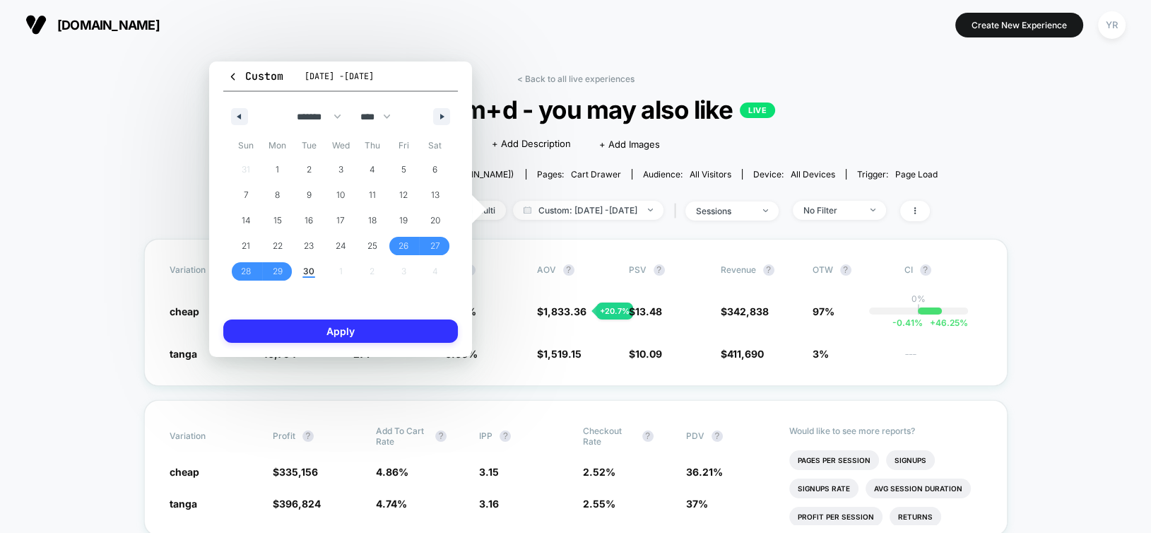
click at [339, 330] on button "Apply" at bounding box center [340, 330] width 235 height 23
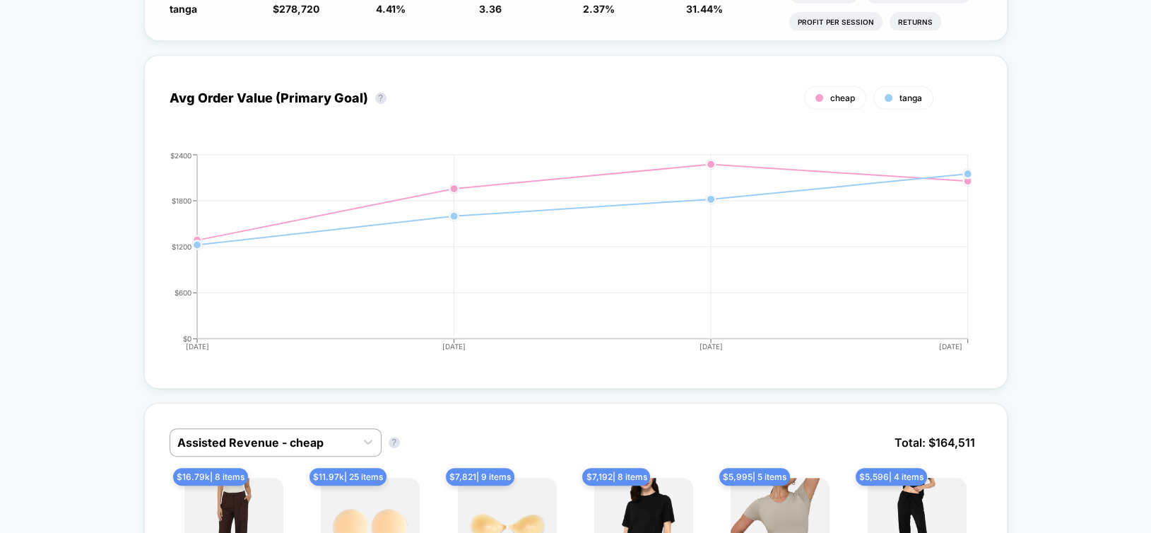
scroll to position [848, 0]
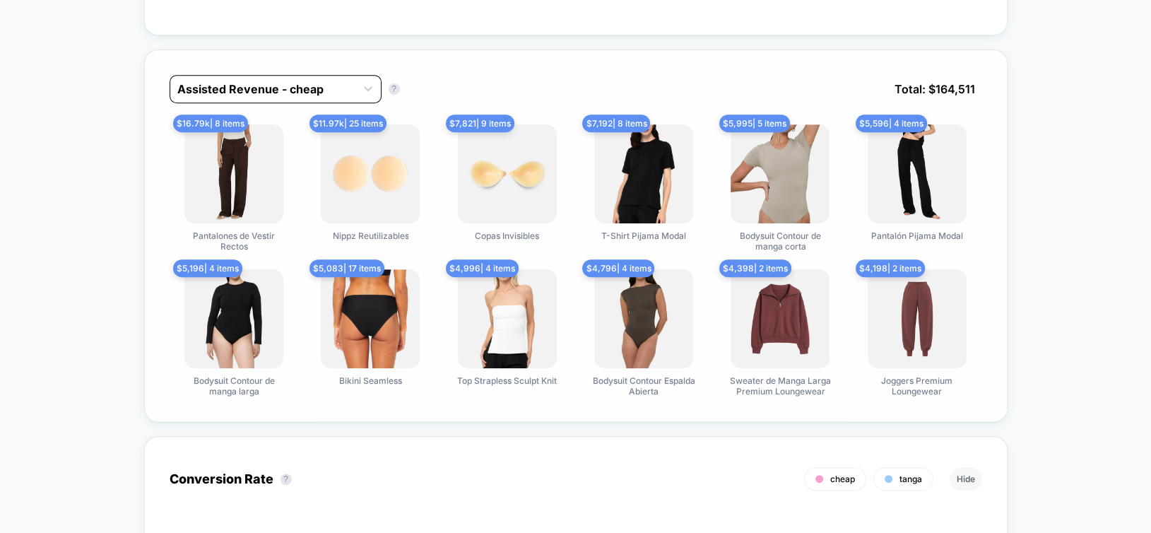
click at [268, 81] on div at bounding box center [262, 89] width 171 height 17
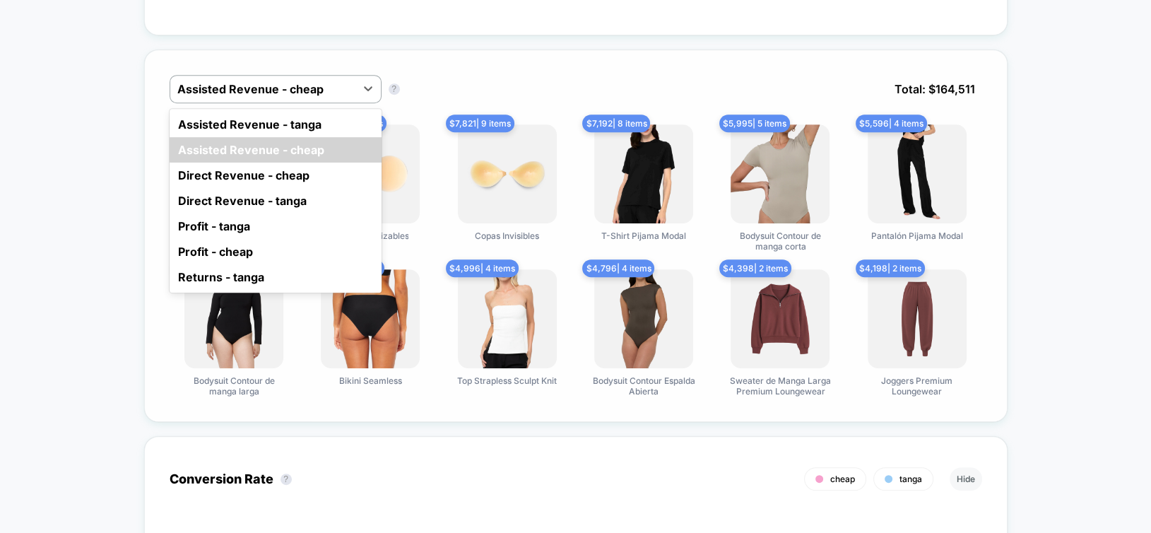
click at [280, 194] on div "Direct Revenue - tanga" at bounding box center [276, 200] width 212 height 25
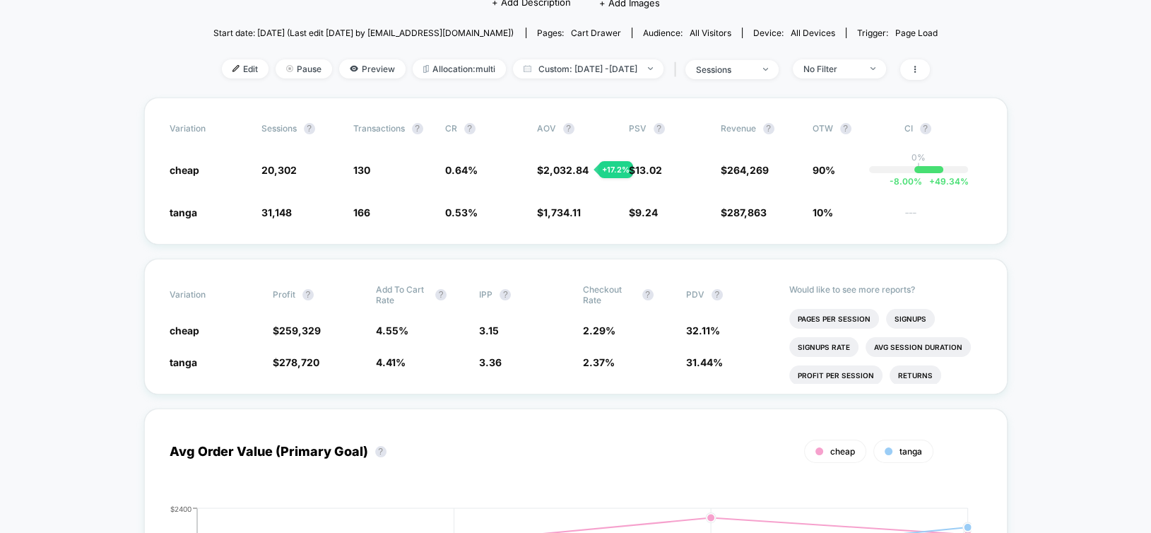
scroll to position [0, 0]
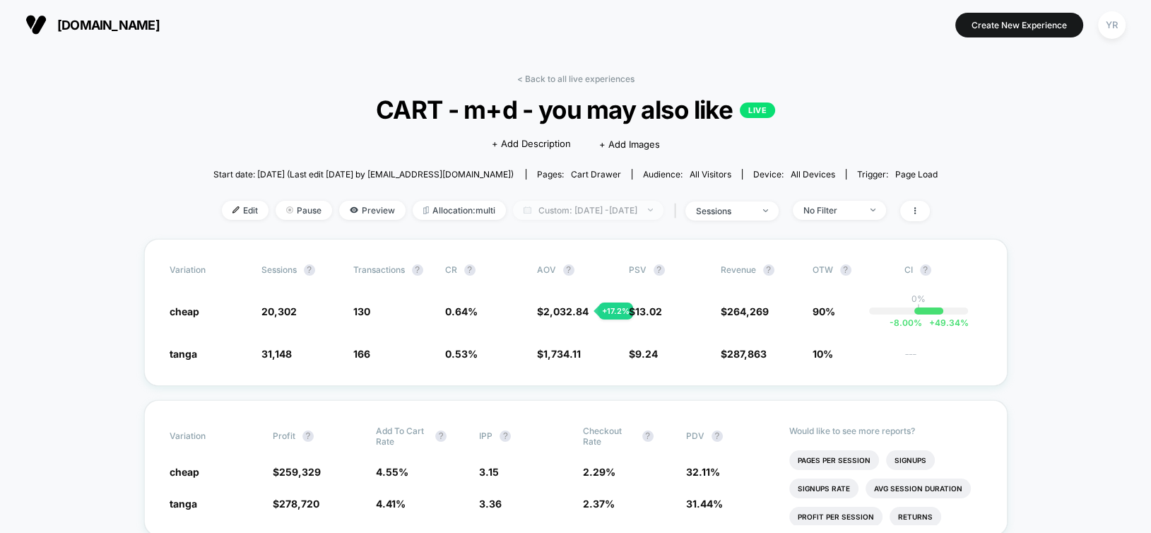
click at [573, 211] on span "Custom: [DATE] - [DATE]" at bounding box center [588, 210] width 151 height 19
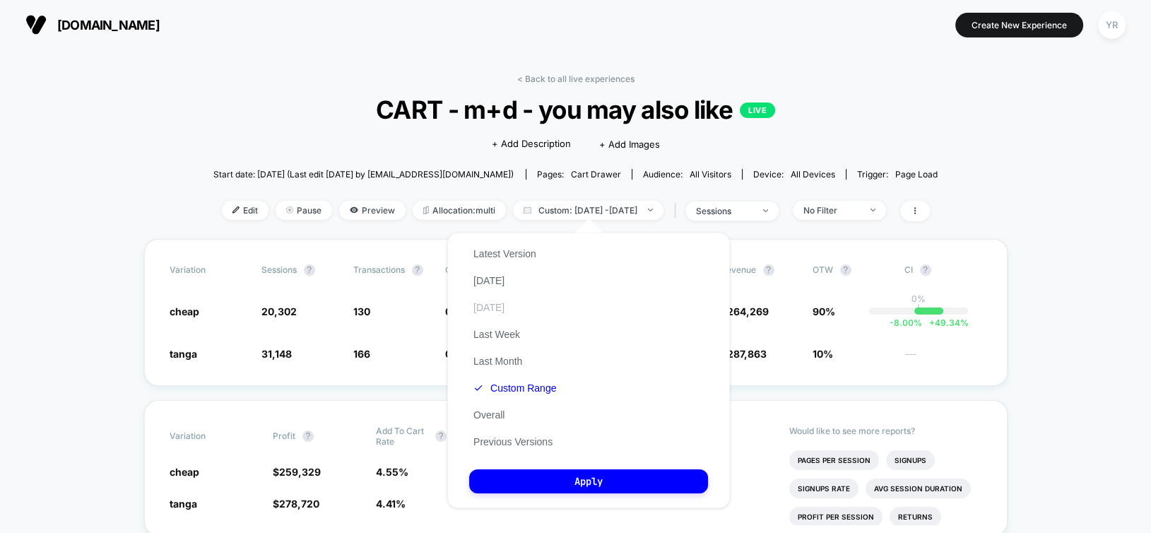
click at [500, 307] on button "[DATE]" at bounding box center [489, 307] width 40 height 13
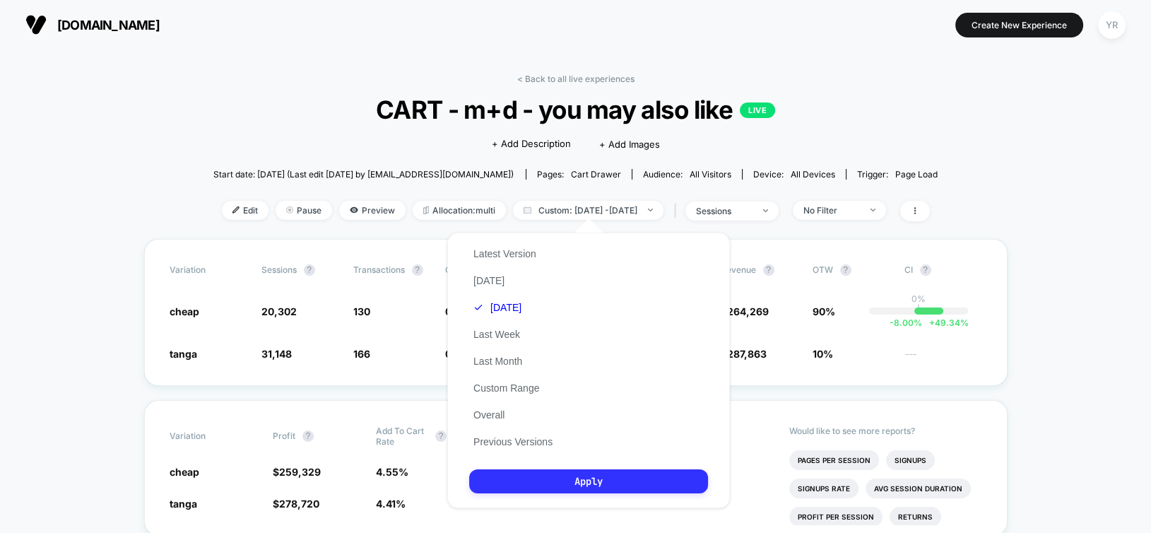
click at [596, 481] on button "Apply" at bounding box center [588, 481] width 239 height 24
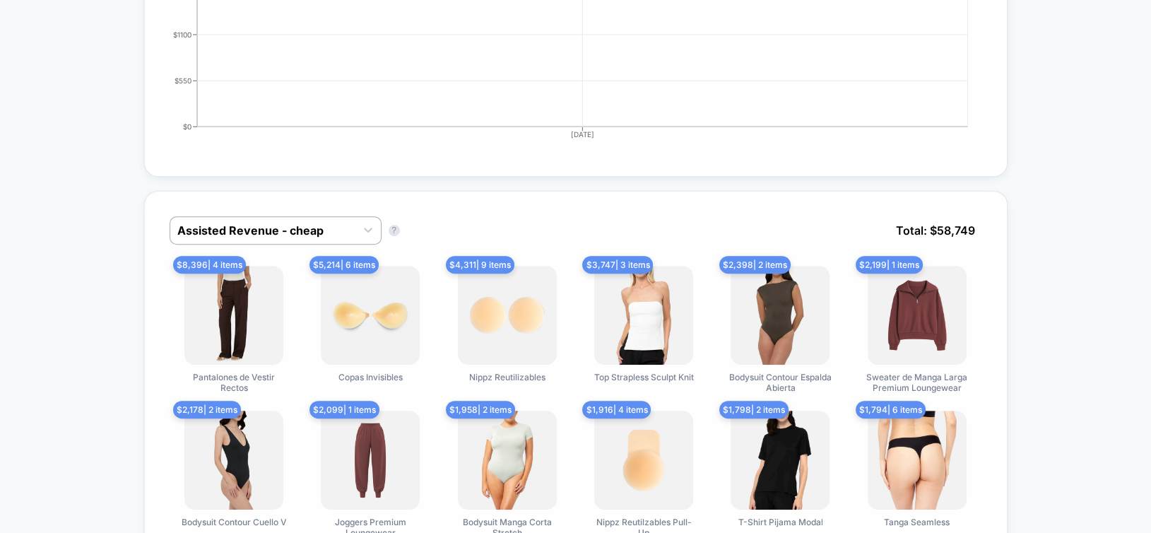
scroll to position [777, 0]
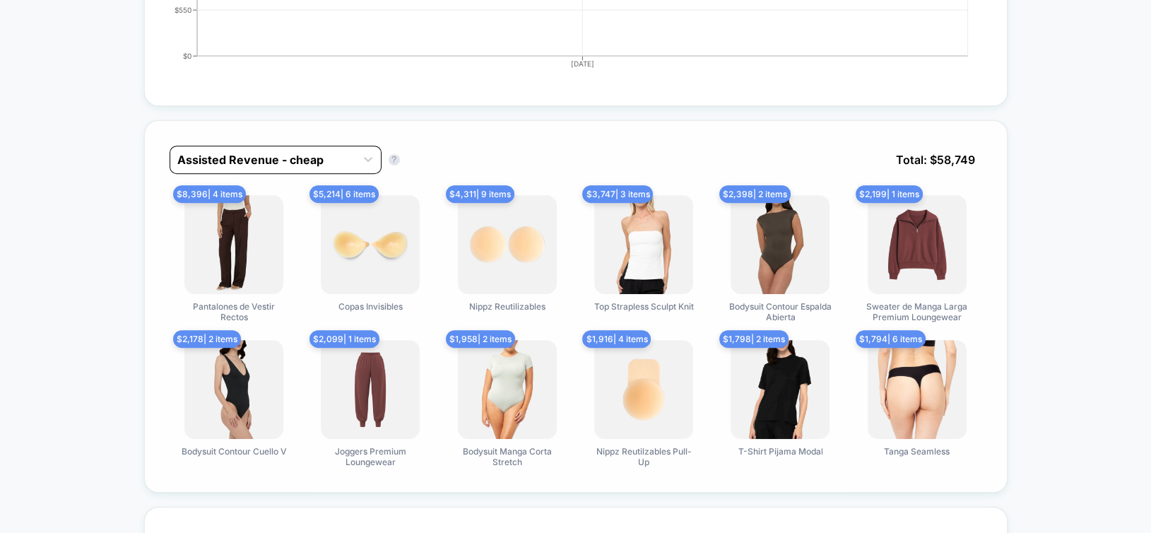
click at [232, 151] on div at bounding box center [262, 159] width 171 height 17
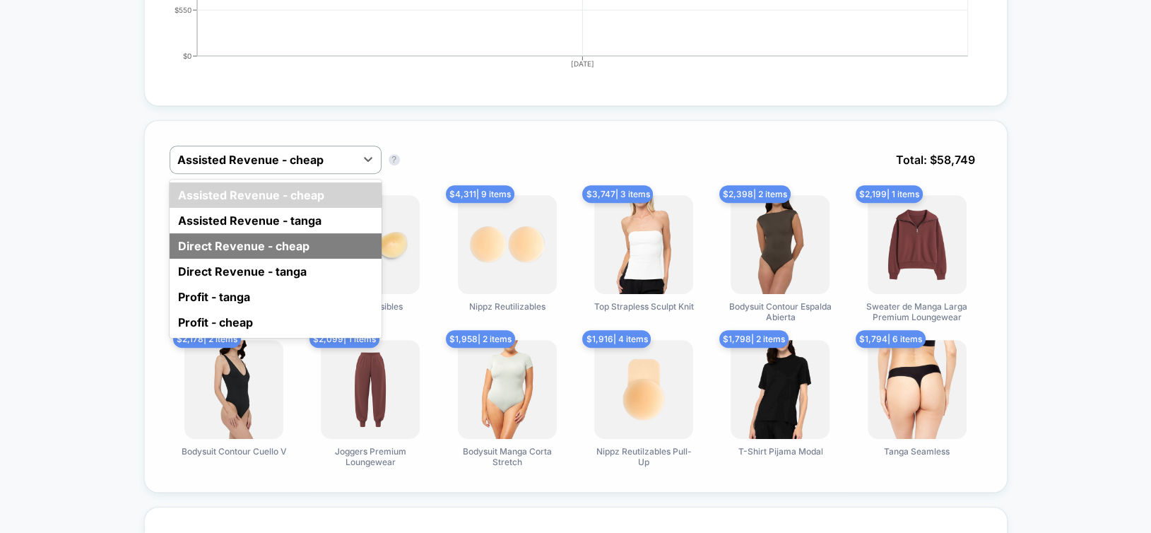
click at [233, 236] on div "Direct Revenue - cheap" at bounding box center [276, 245] width 212 height 25
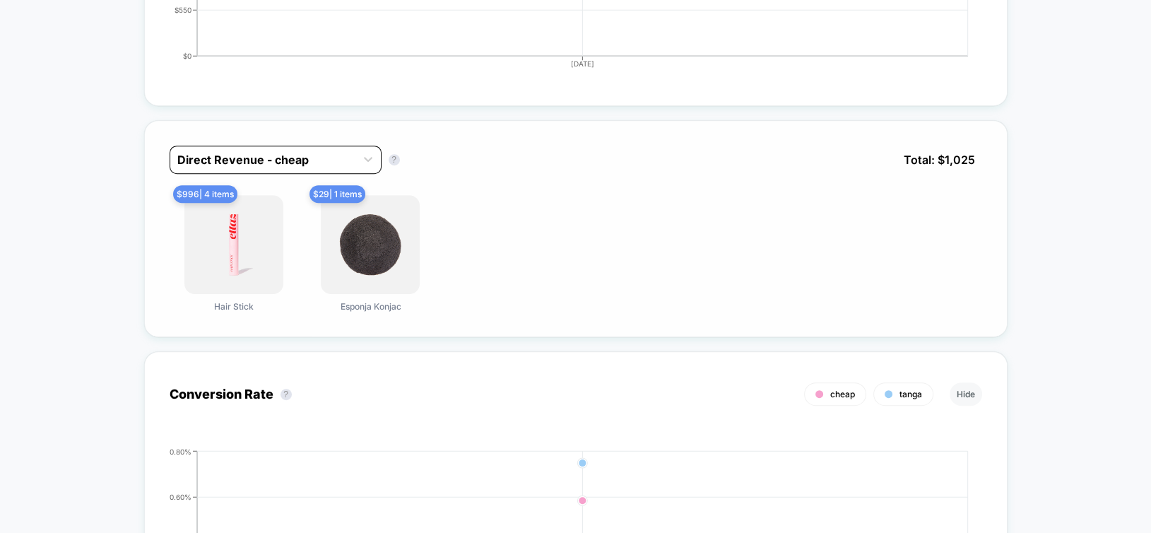
click at [252, 153] on div at bounding box center [262, 159] width 171 height 17
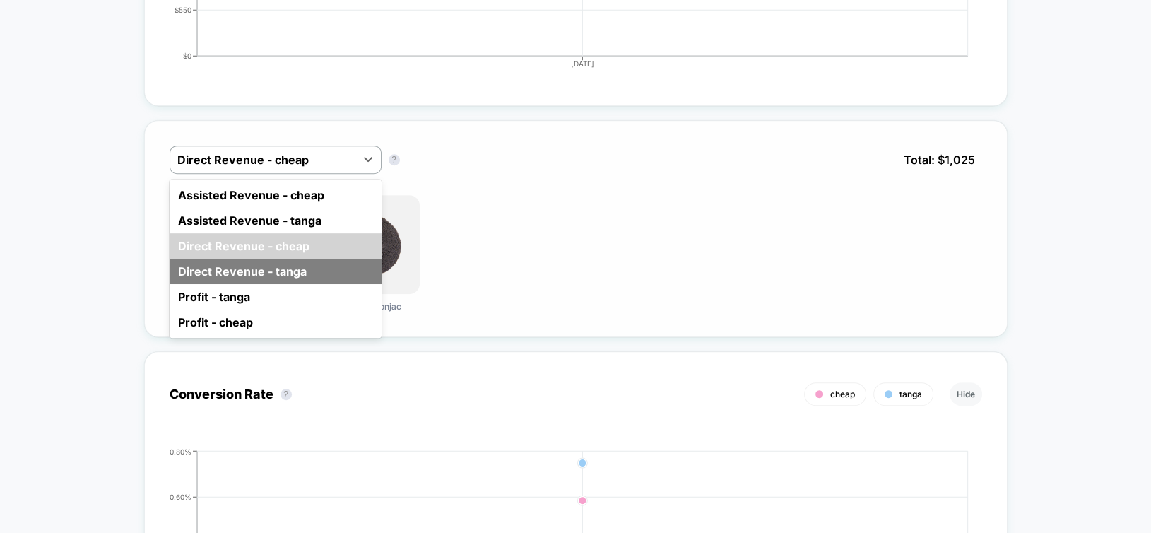
click at [265, 266] on div "Direct Revenue - tanga" at bounding box center [276, 271] width 212 height 25
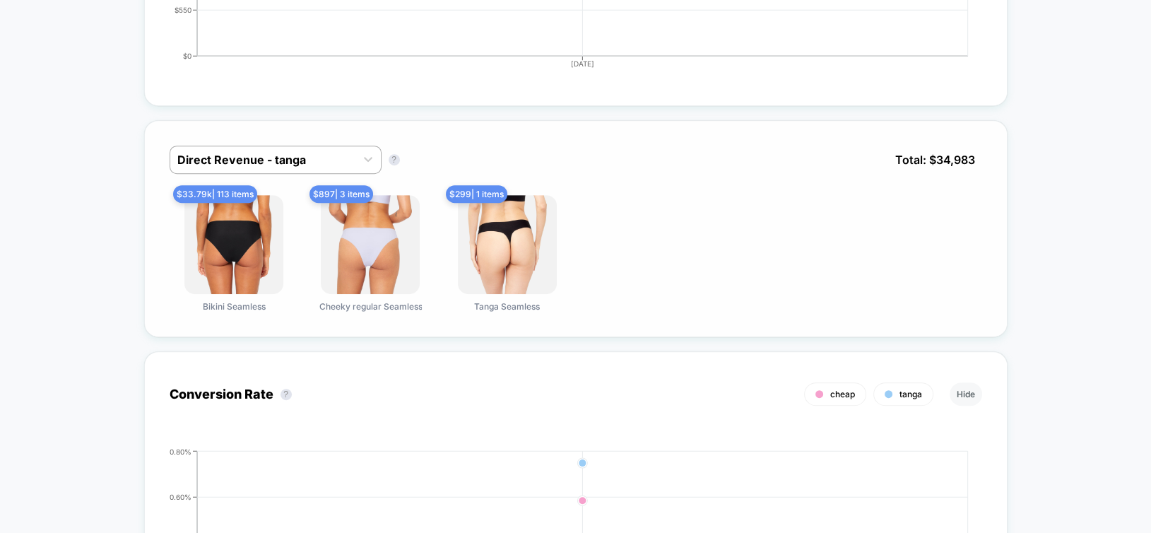
click at [414, 329] on div "Direct Revenue - tanga Direct Revenue - tanga ? Total: $ 34,983 $ 33.79k | 113 …" at bounding box center [576, 228] width 864 height 217
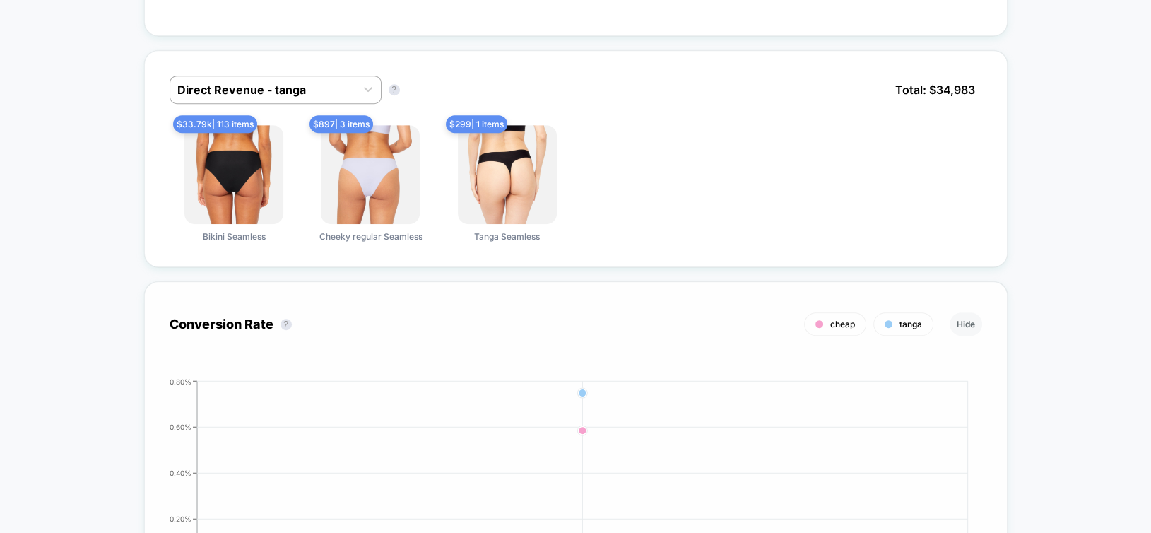
scroll to position [848, 0]
click at [240, 118] on span "$ 33.79k | 113 items" at bounding box center [215, 123] width 84 height 18
click at [255, 164] on img at bounding box center [233, 173] width 99 height 99
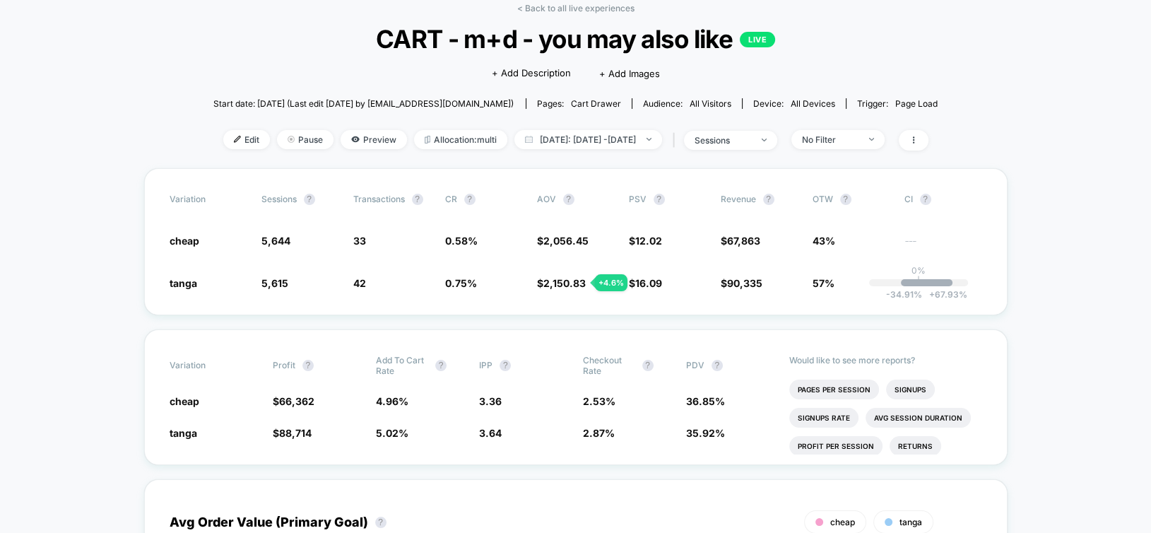
scroll to position [0, 0]
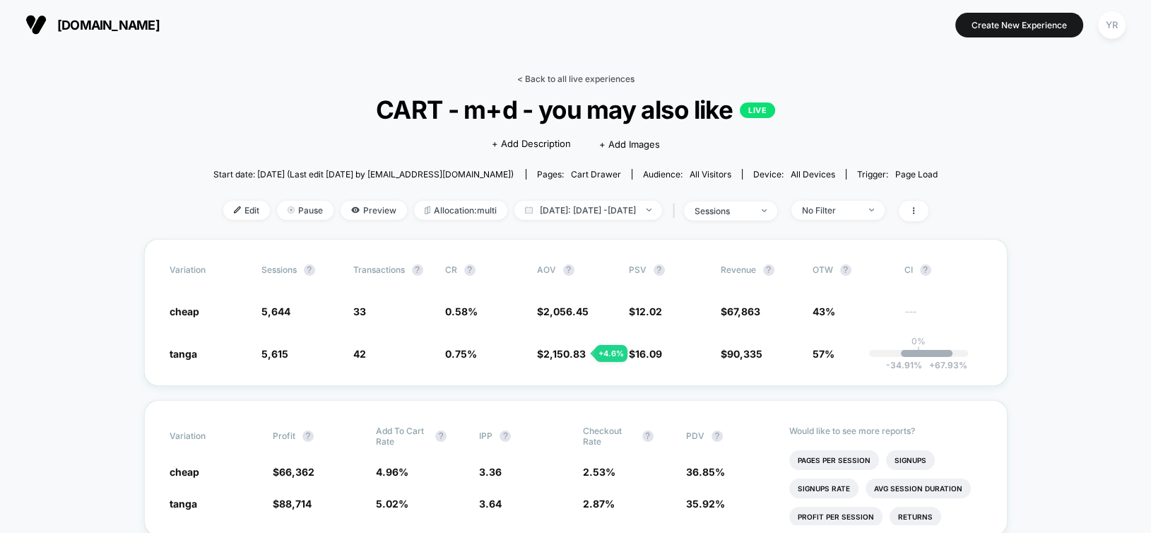
click at [577, 76] on link "< Back to all live experiences" at bounding box center [575, 78] width 117 height 11
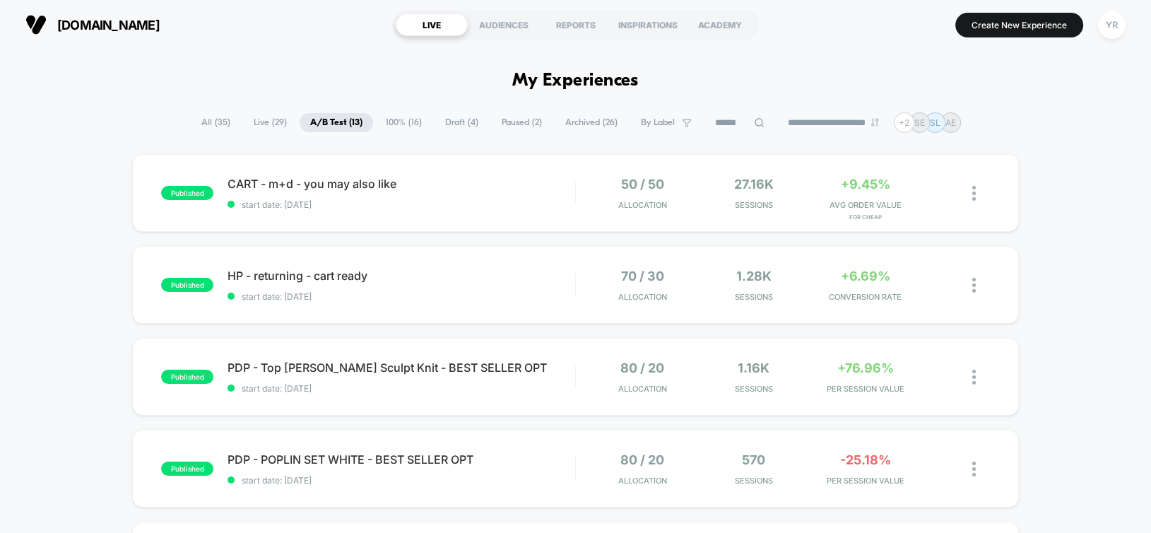
click at [259, 126] on span "Live ( 29 )" at bounding box center [270, 122] width 54 height 19
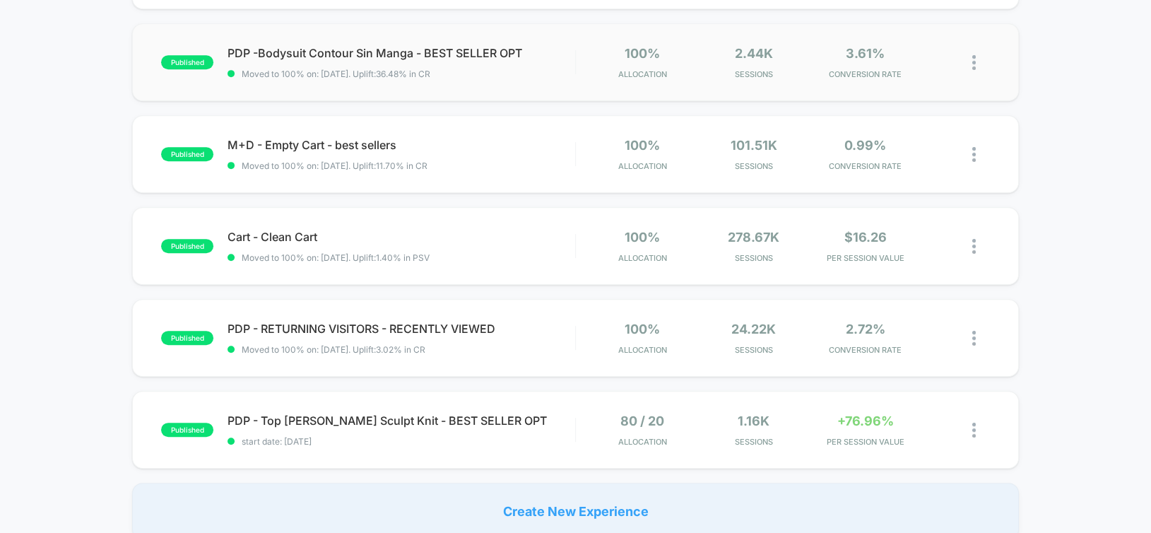
scroll to position [495, 0]
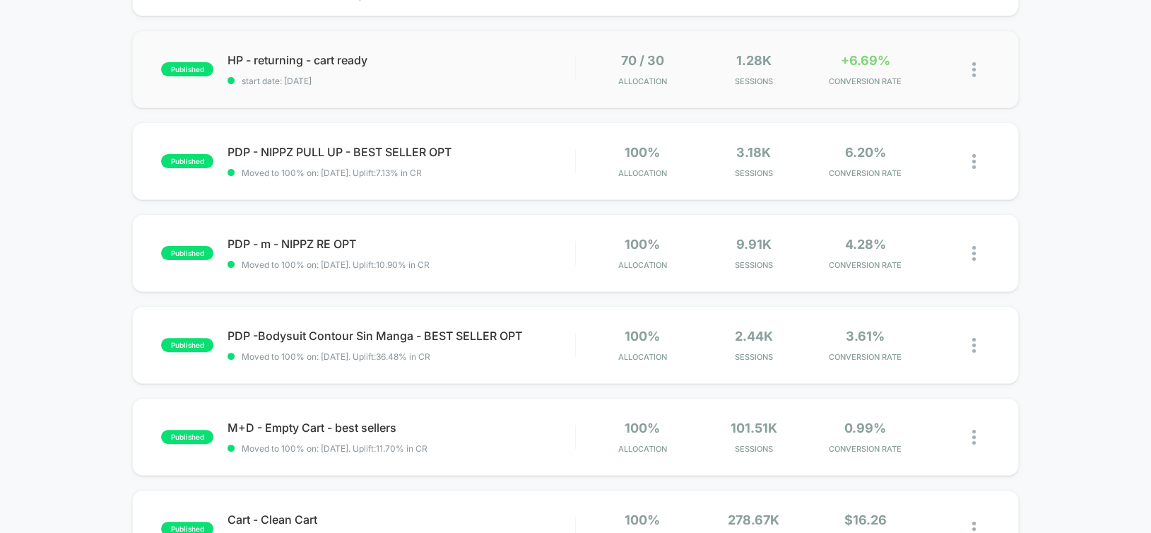
click at [510, 84] on div "published HP - returning - cart ready start date: [DATE] 70 / 30 Allocation 1.2…" at bounding box center [575, 69] width 886 height 78
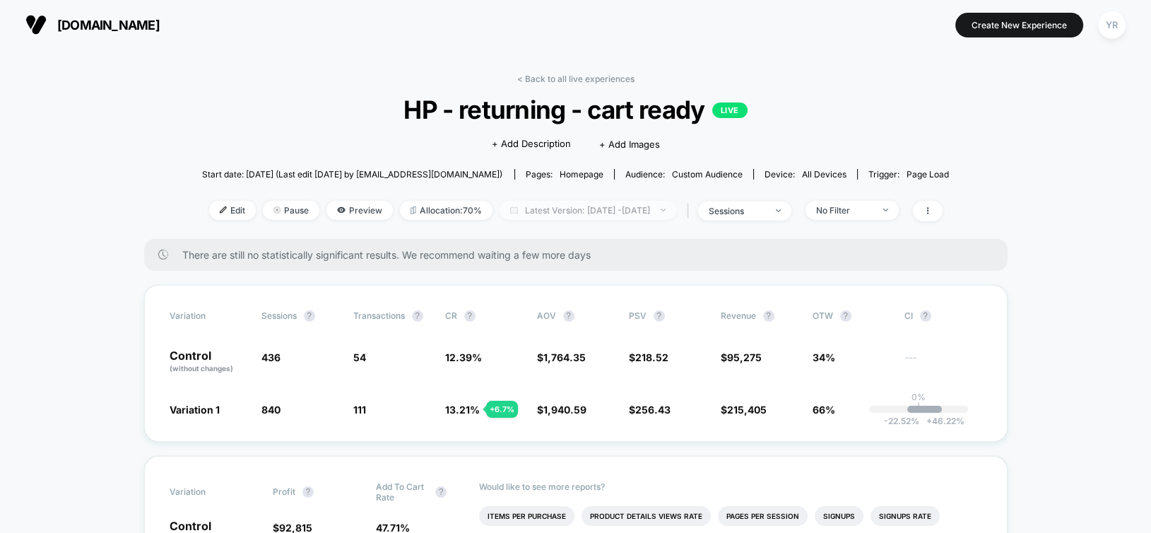
click at [628, 210] on span "Latest Version: [DATE] - [DATE]" at bounding box center [588, 210] width 177 height 19
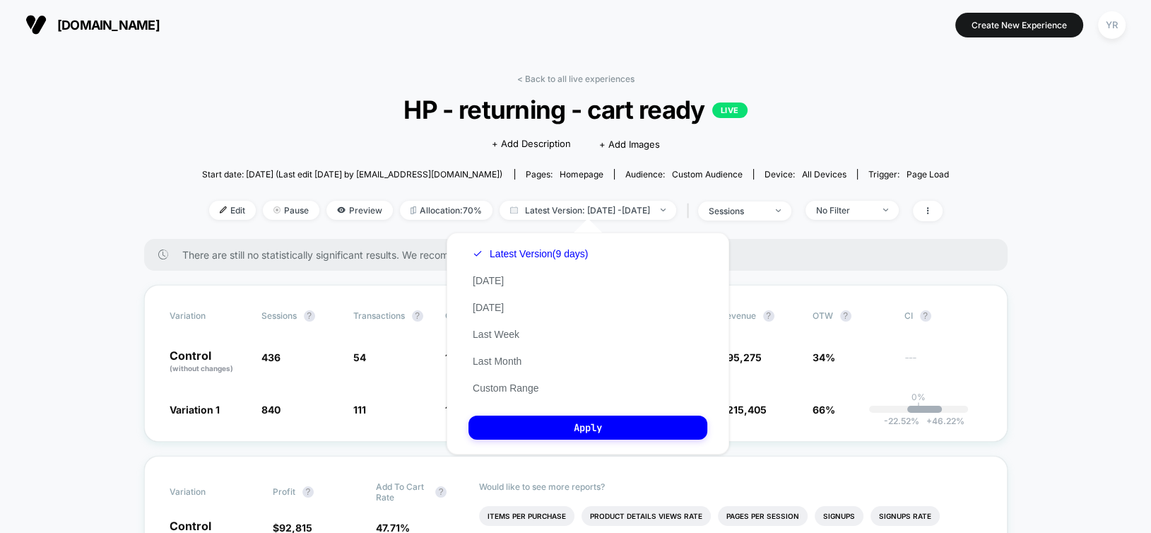
click at [555, 361] on div "Latest Version (9 days) [DATE] [DATE] Last Week Last Month Custom Range" at bounding box center [531, 320] width 124 height 161
click at [493, 365] on button "Last Month" at bounding box center [497, 361] width 57 height 13
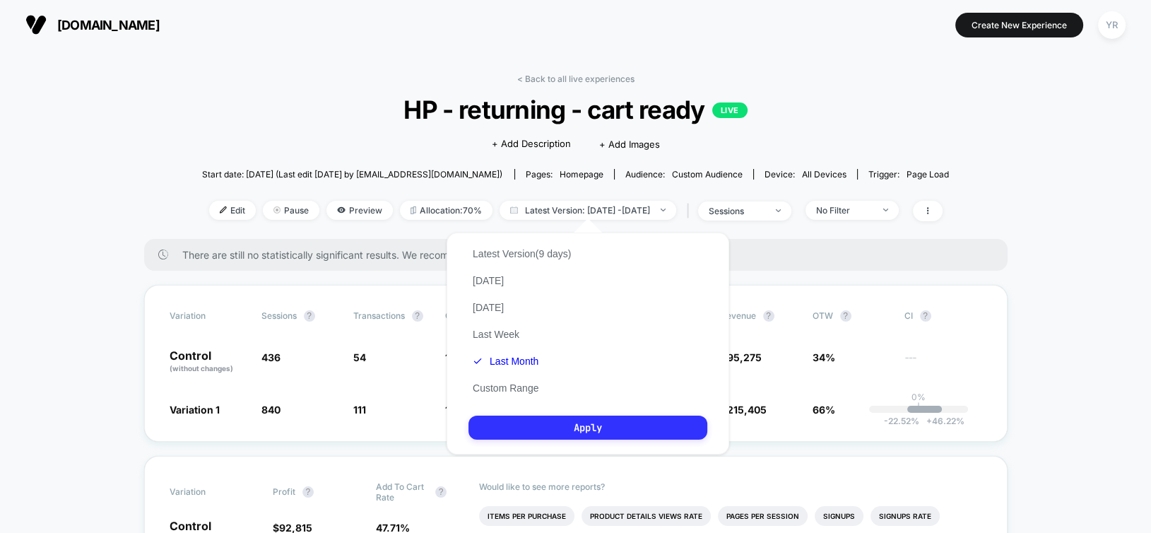
click at [555, 428] on button "Apply" at bounding box center [588, 428] width 239 height 24
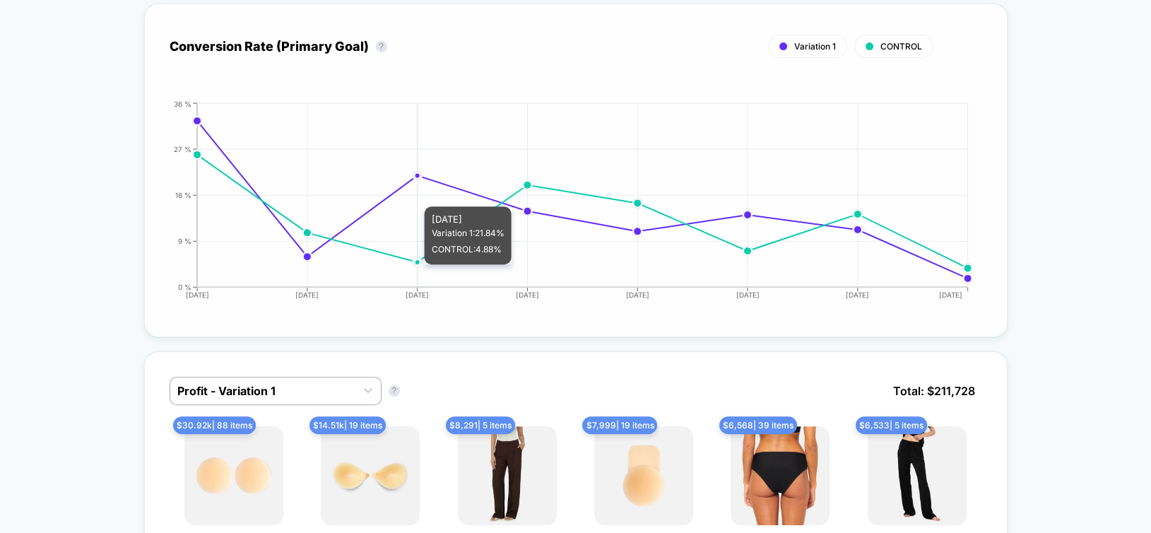
scroll to position [707, 0]
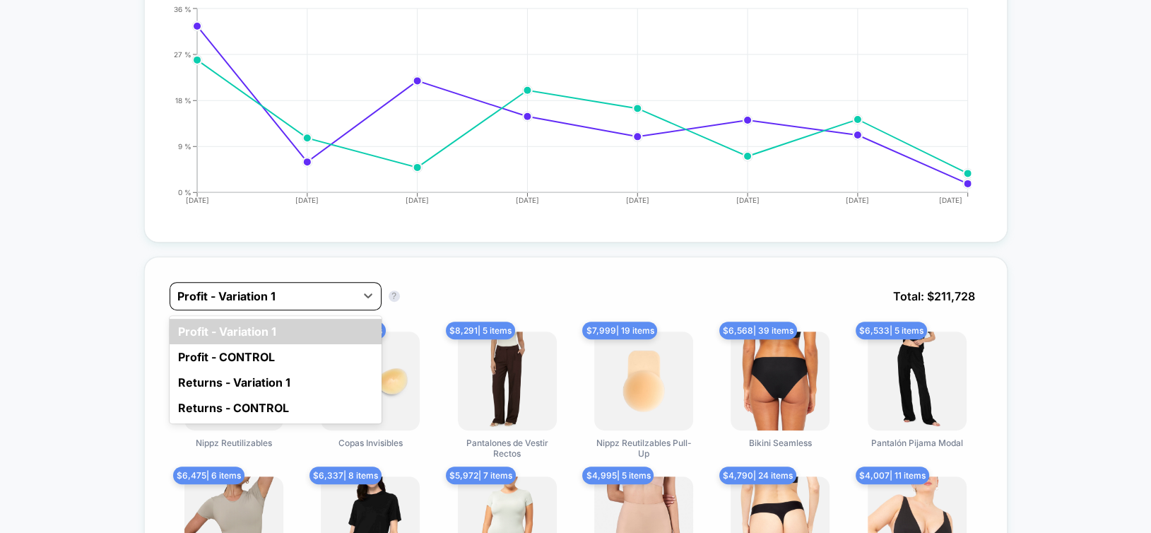
click at [245, 293] on div at bounding box center [262, 296] width 171 height 17
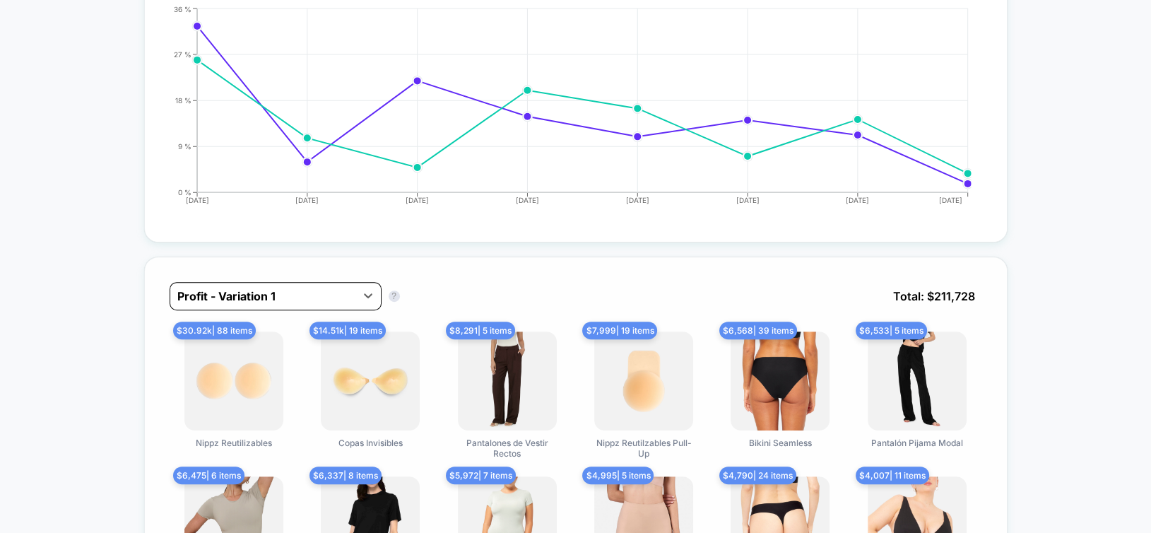
drag, startPoint x: 246, startPoint y: 293, endPoint x: 268, endPoint y: 290, distance: 22.1
click at [246, 294] on div at bounding box center [262, 296] width 171 height 17
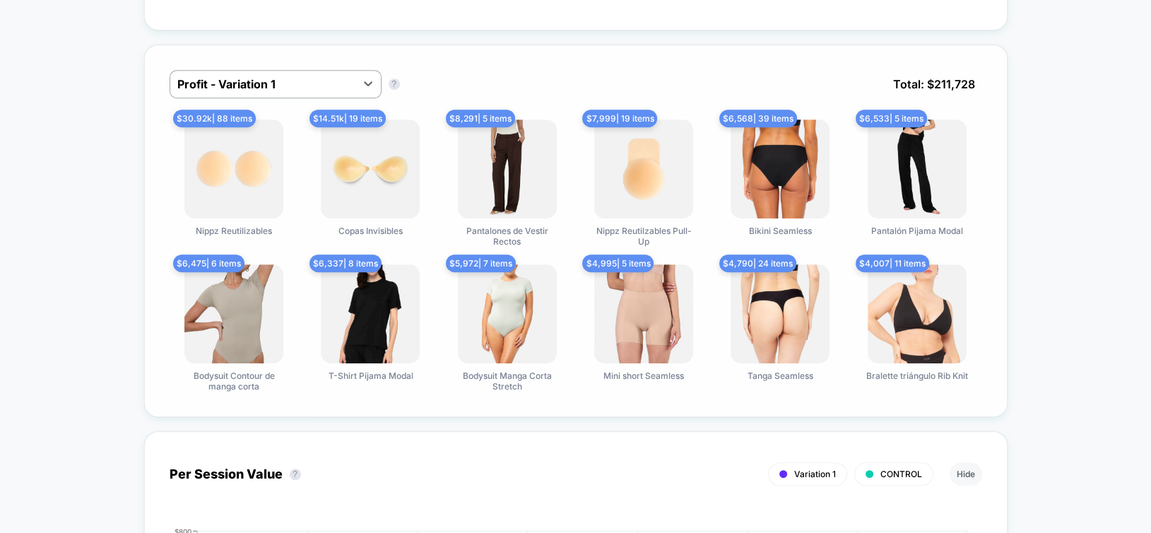
scroll to position [848, 0]
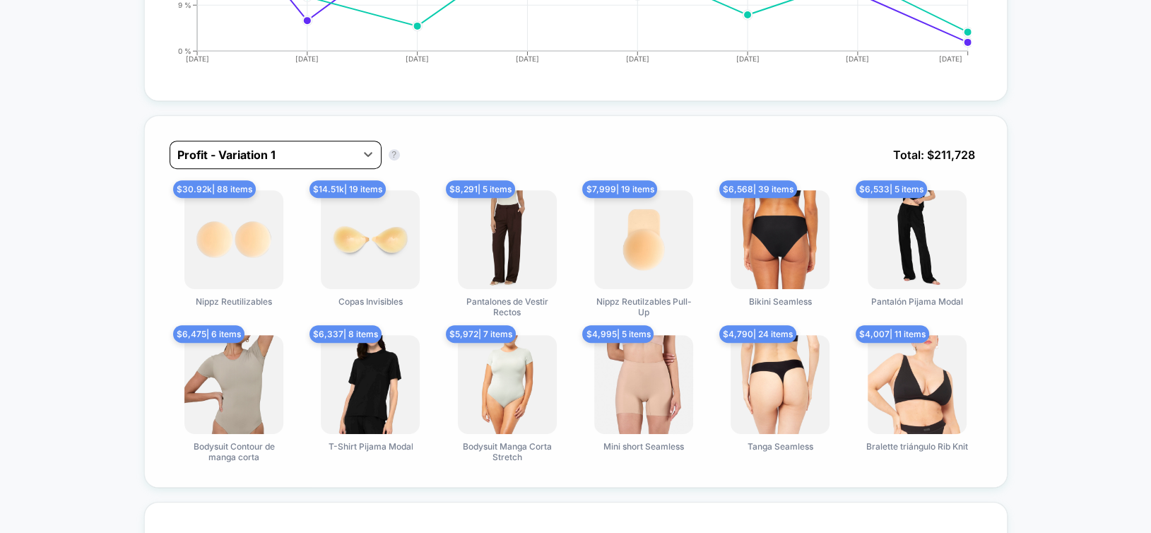
click at [197, 151] on div at bounding box center [262, 154] width 171 height 17
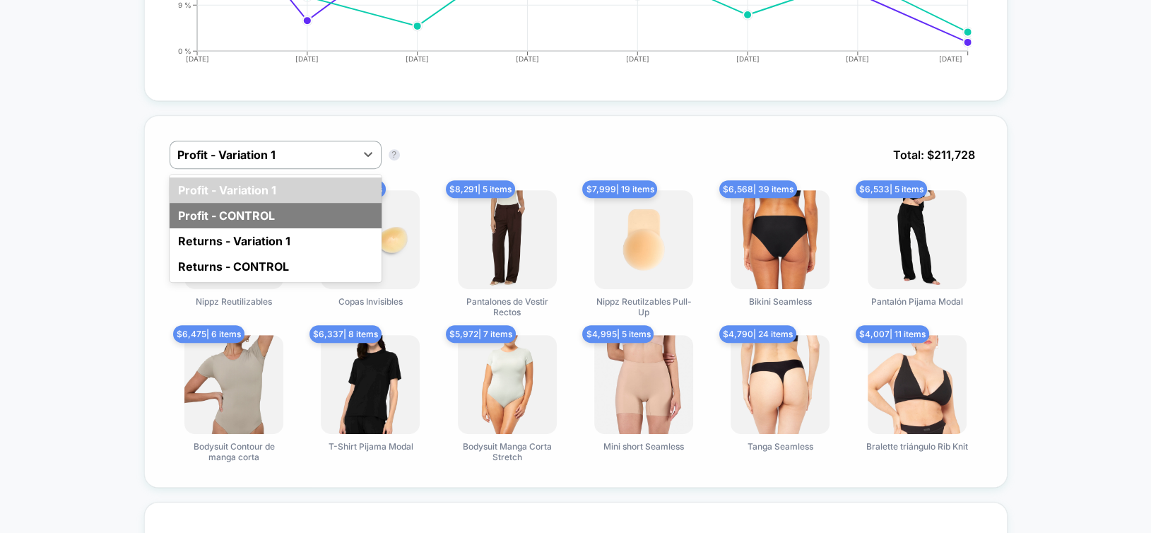
click at [220, 215] on div "Profit - CONTROL" at bounding box center [276, 215] width 212 height 25
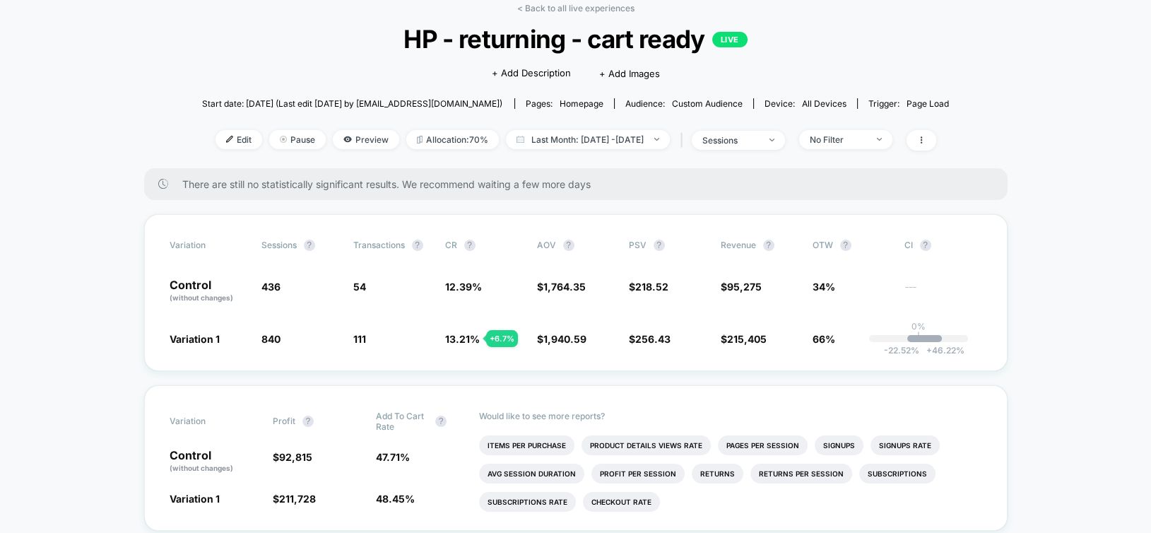
scroll to position [0, 0]
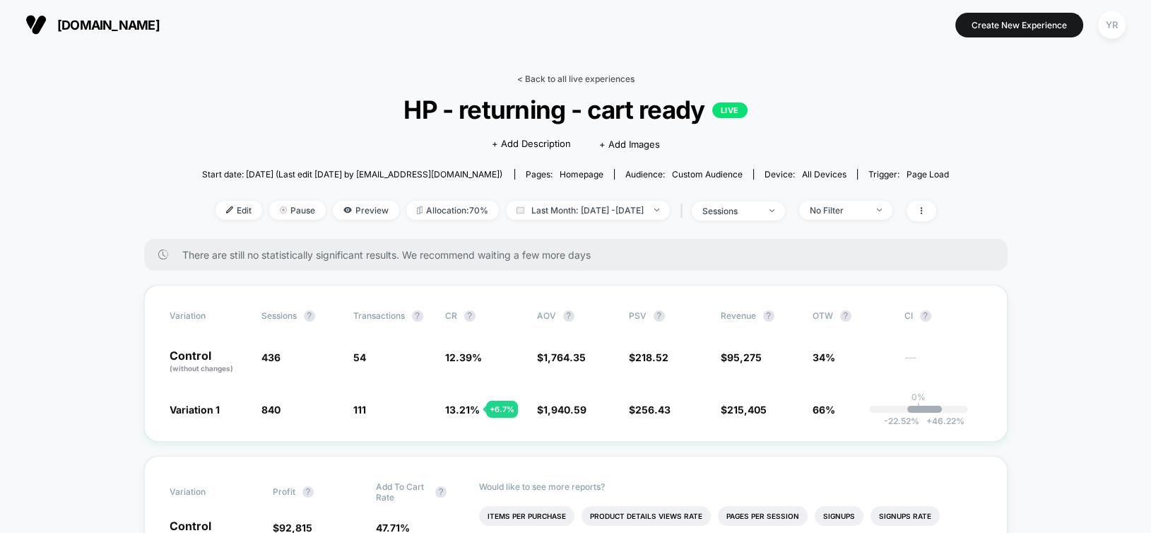
click at [565, 76] on link "< Back to all live experiences" at bounding box center [575, 78] width 117 height 11
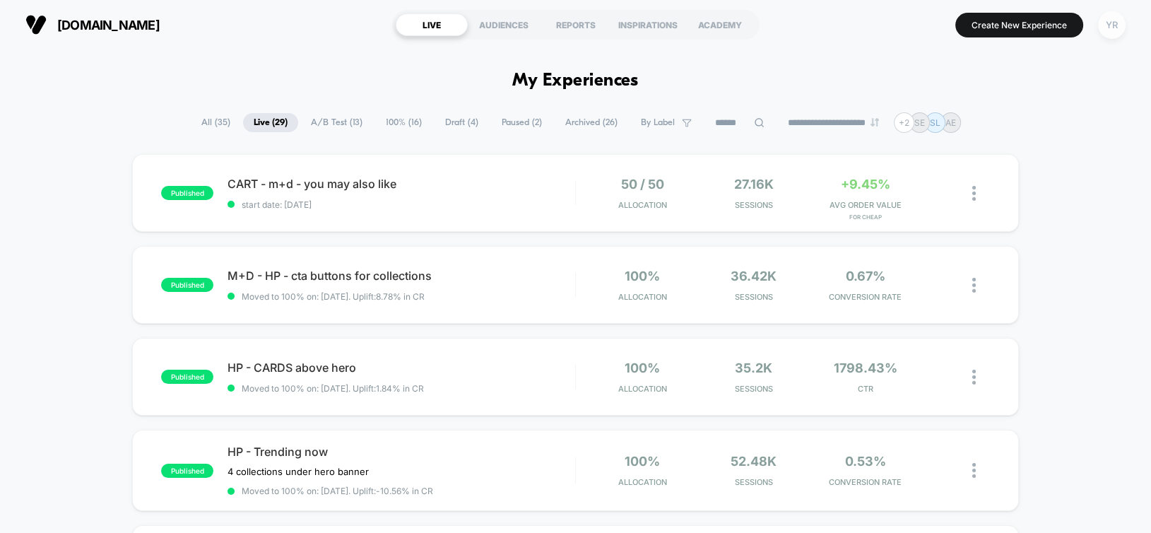
click at [1112, 28] on div "YR" at bounding box center [1112, 25] width 28 height 28
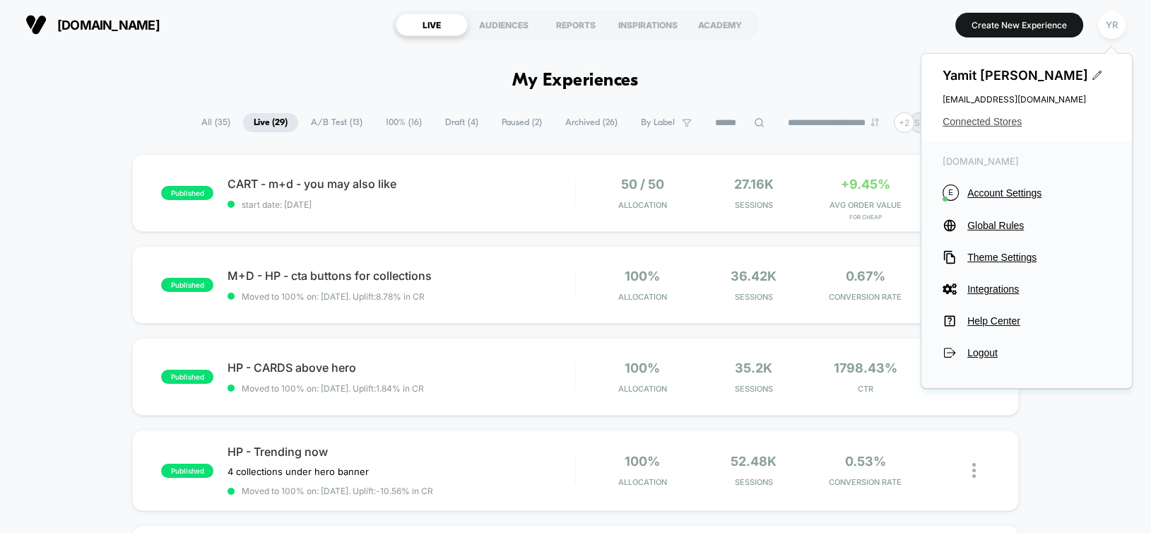
click at [965, 123] on span "Connected Stores" at bounding box center [1027, 121] width 168 height 11
